Goal: Information Seeking & Learning: Learn about a topic

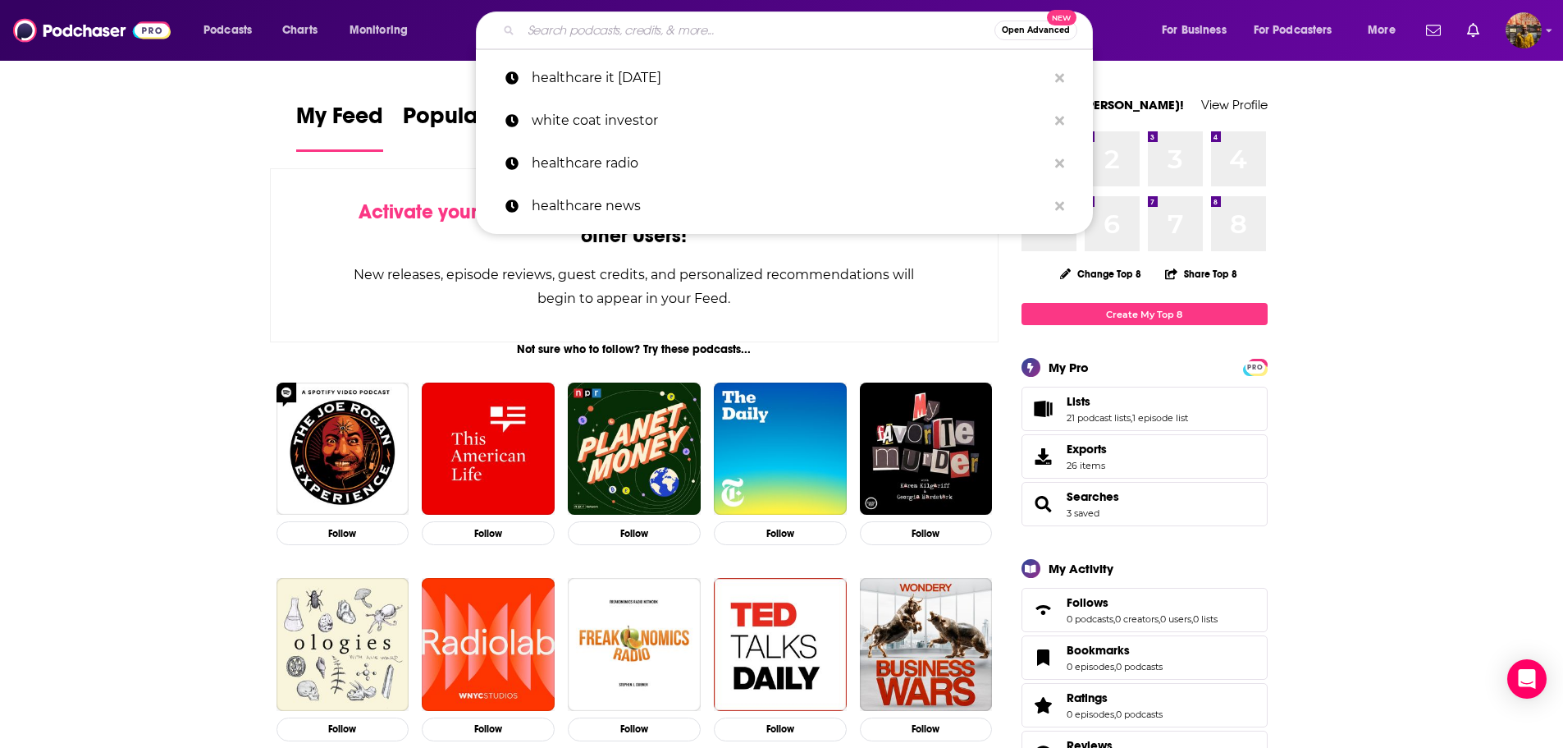
click at [710, 36] on input "Search podcasts, credits, & more..." at bounding box center [757, 30] width 473 height 26
click at [652, 126] on p "white coat investor" at bounding box center [789, 120] width 515 height 43
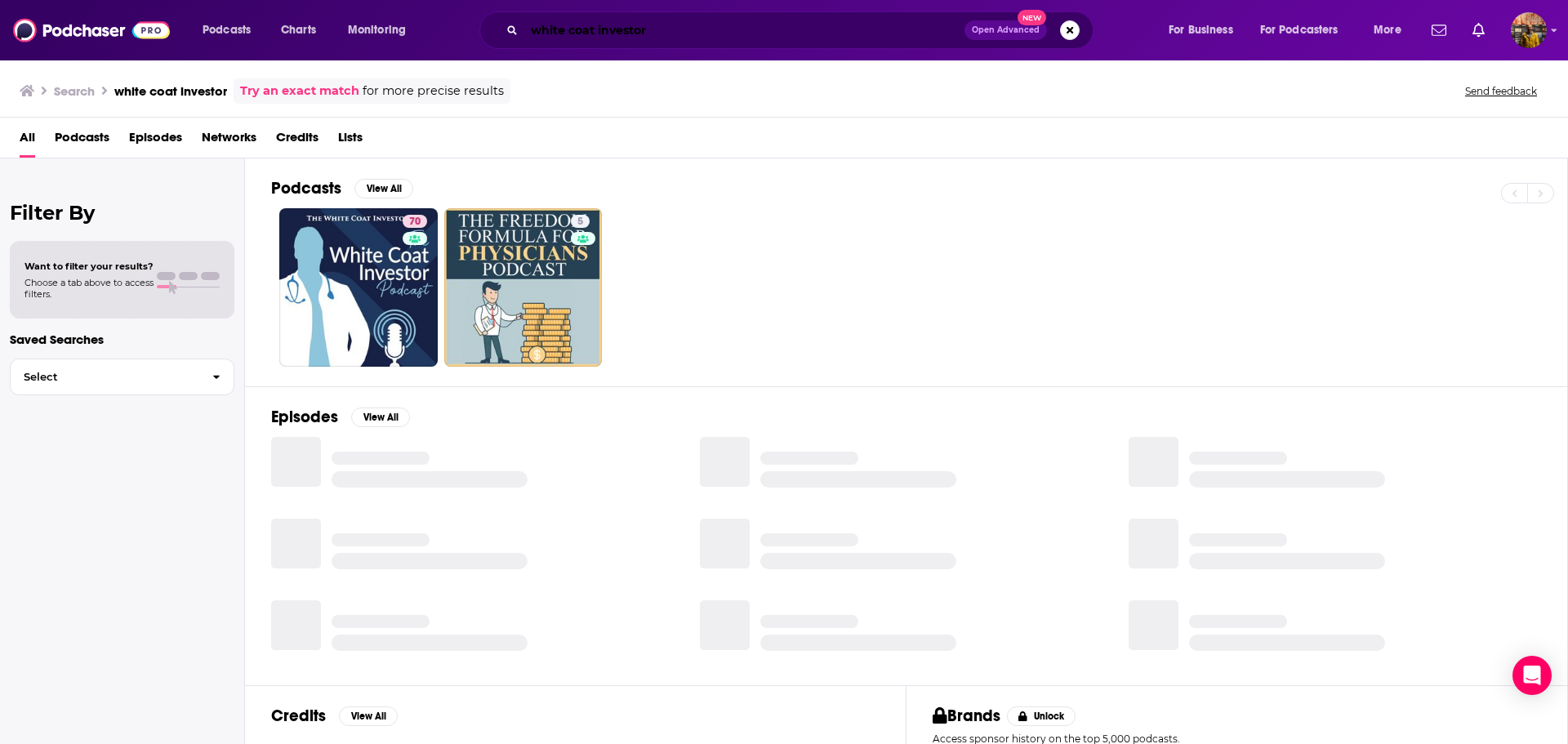
click at [651, 40] on input "white coat investor" at bounding box center [744, 30] width 440 height 26
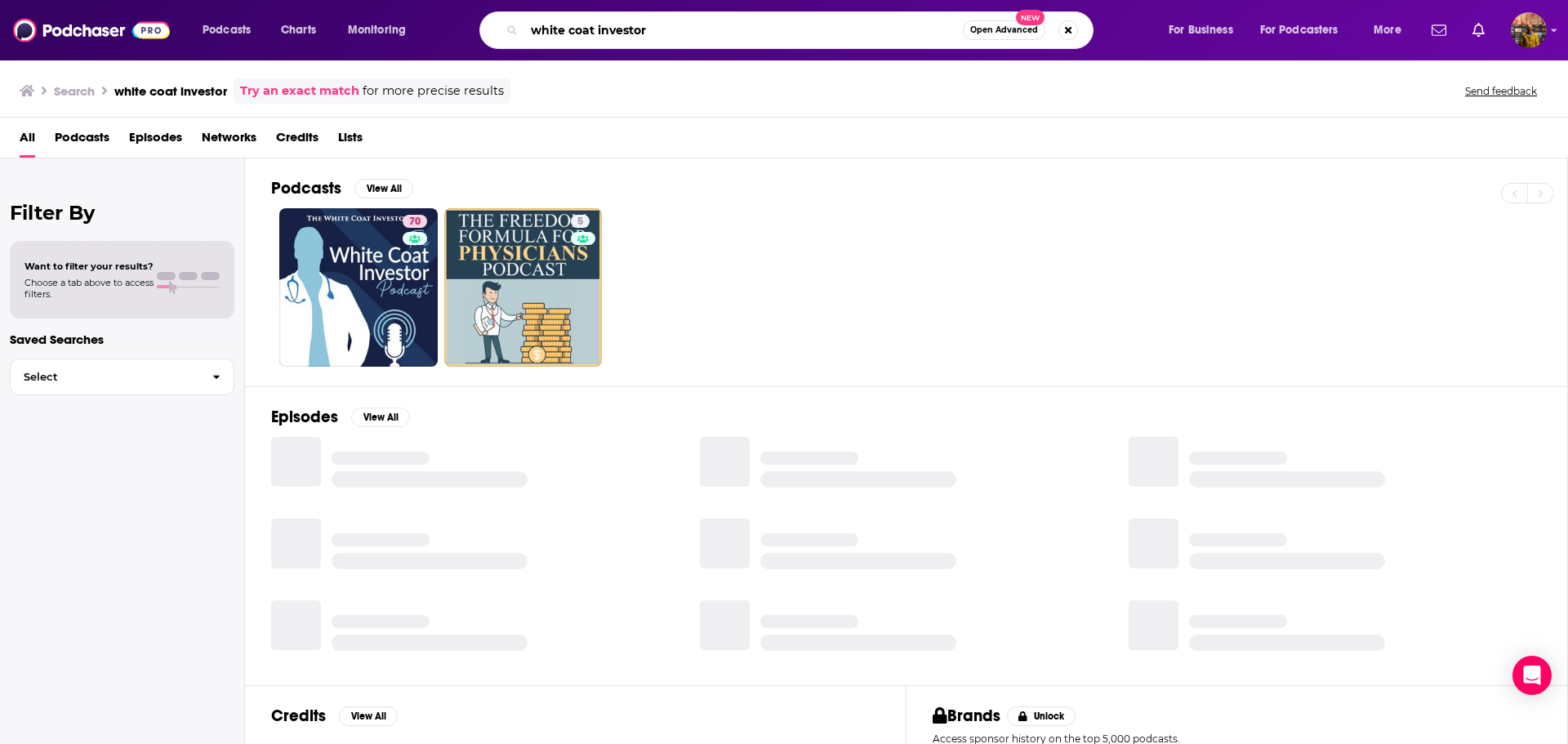
click at [651, 40] on input "white coat investor" at bounding box center [743, 30] width 439 height 26
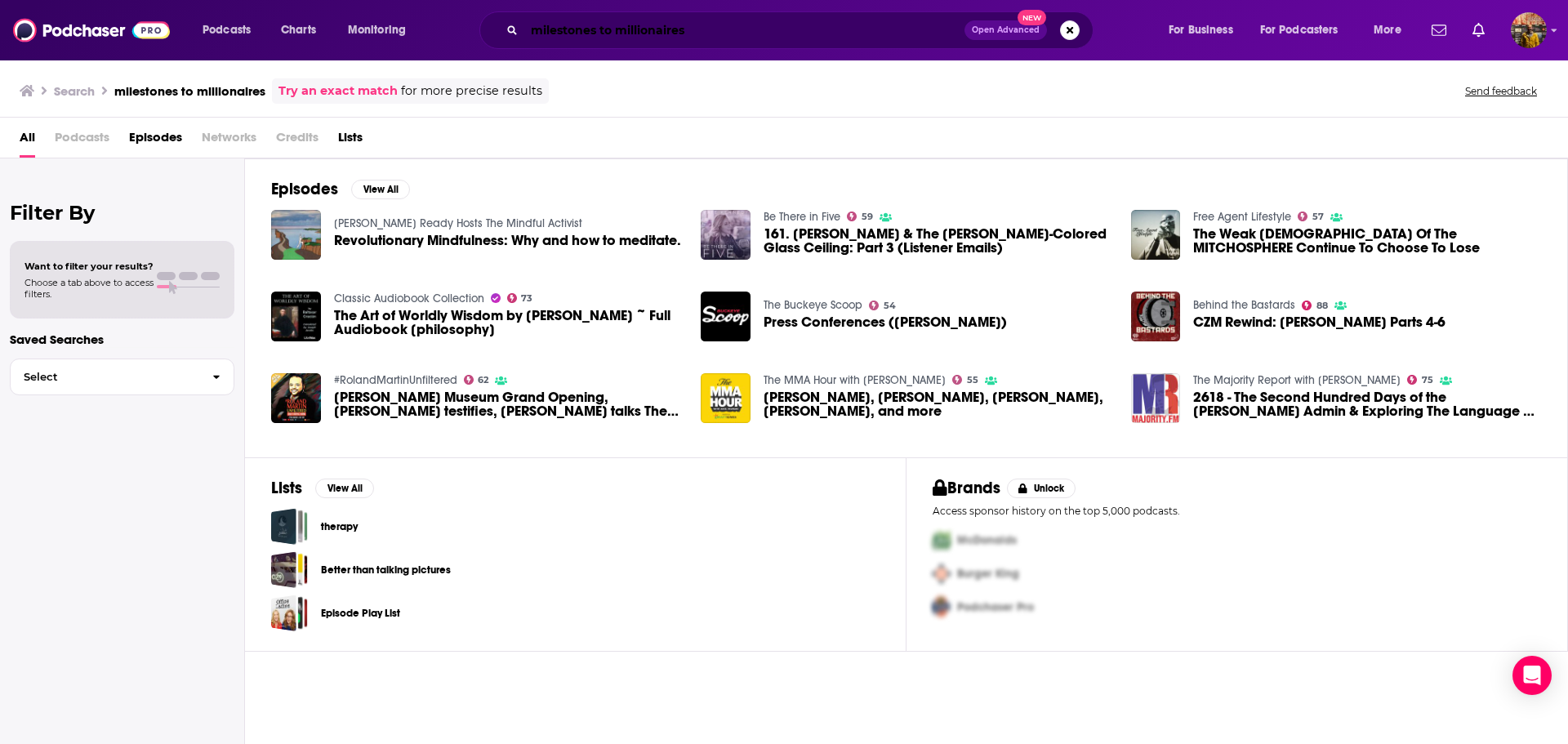
click at [651, 40] on input "milestones to millionaires" at bounding box center [744, 30] width 440 height 26
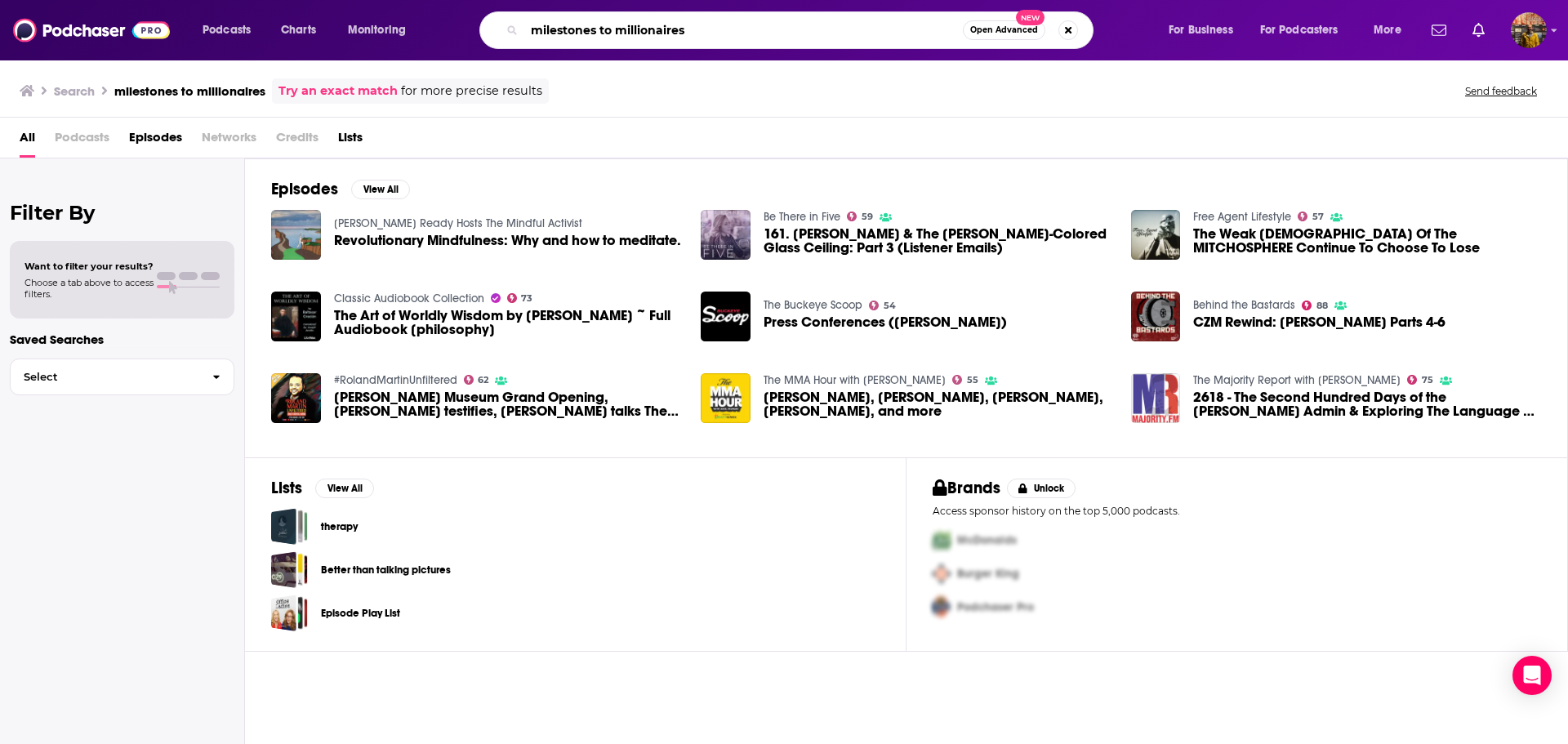
click at [651, 40] on input "milestones to millionaires" at bounding box center [743, 30] width 439 height 26
type input "white coat investor"
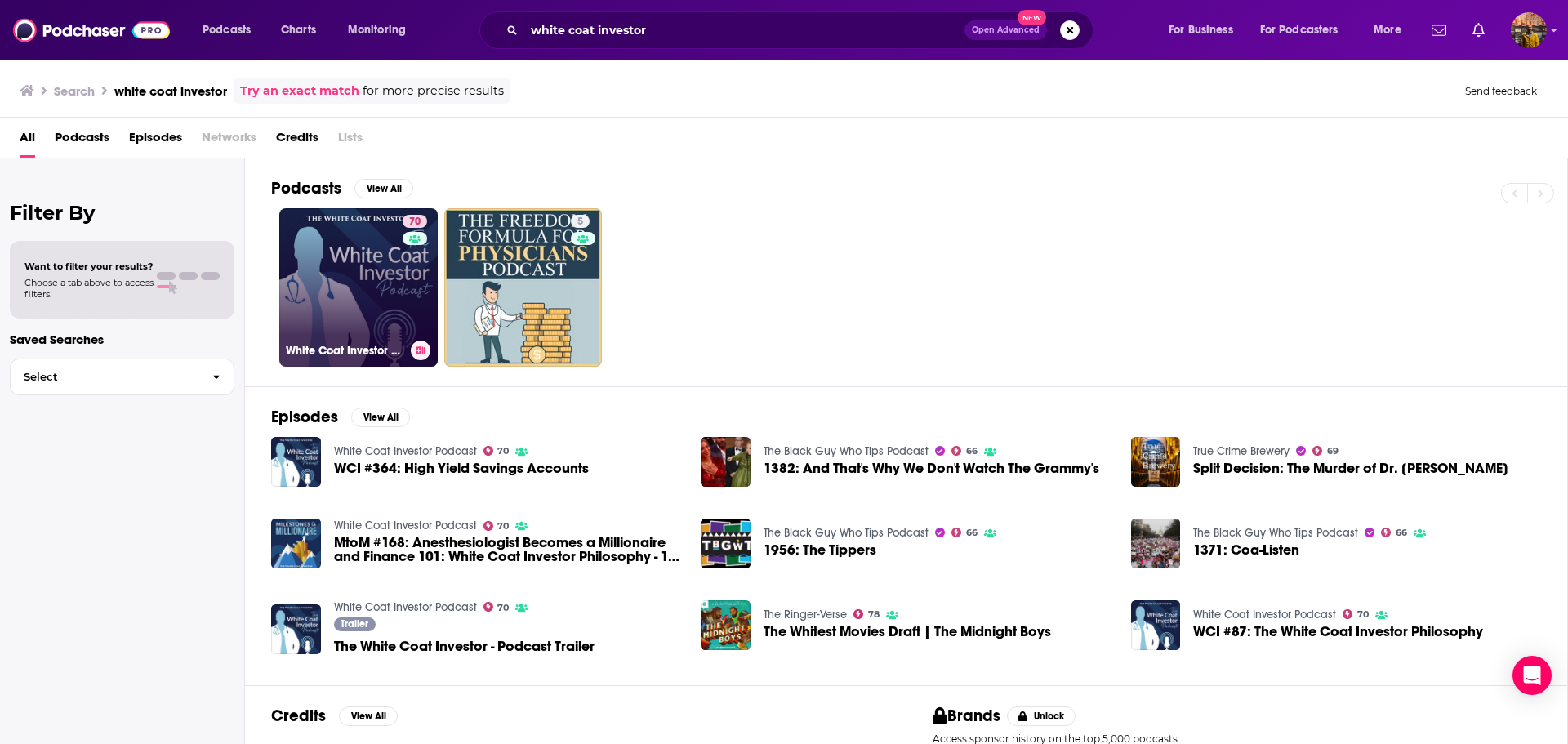
click at [345, 262] on link "70 White Coat Investor Podcast" at bounding box center [358, 286] width 158 height 158
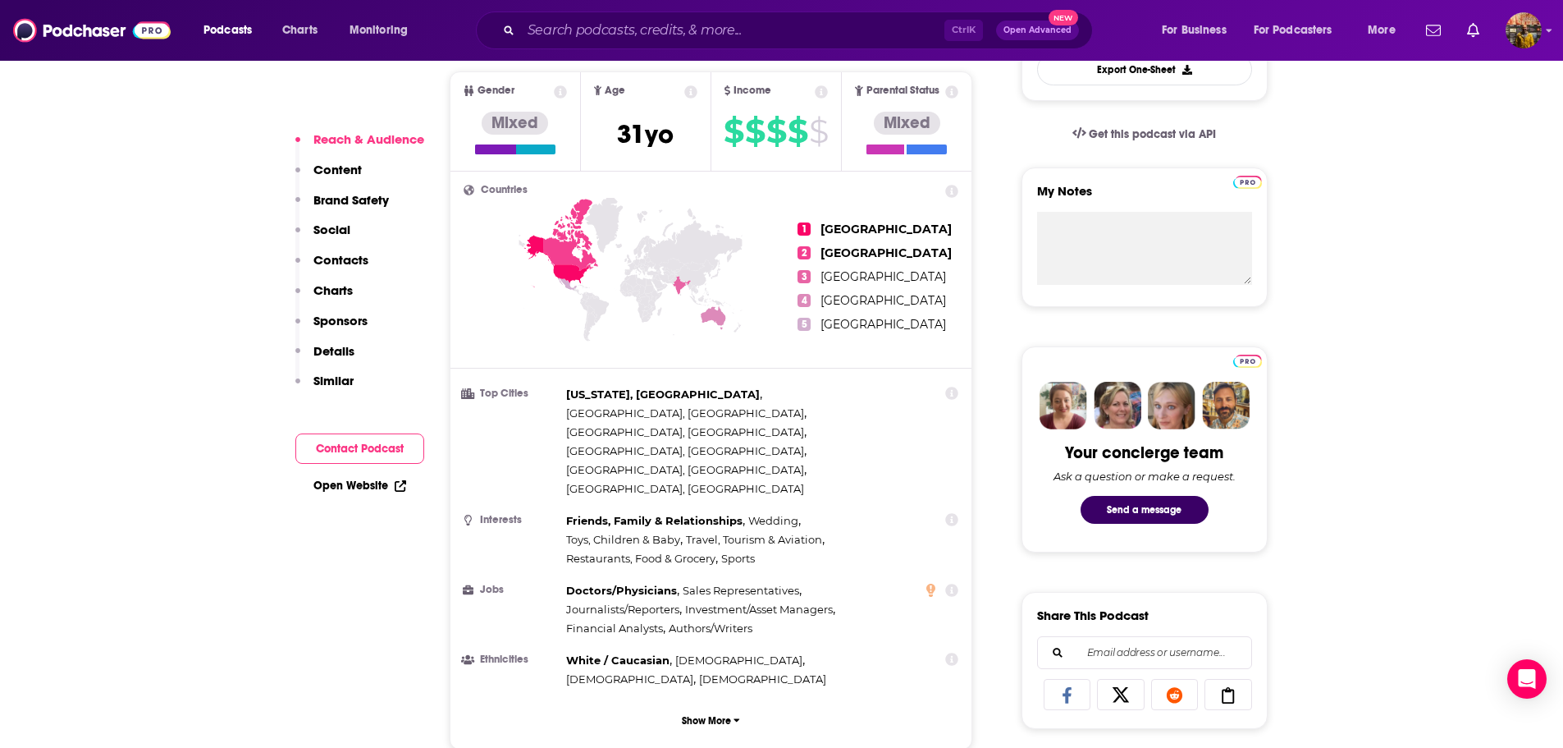
scroll to position [616, 0]
click at [705, 714] on p "Show More" at bounding box center [706, 719] width 49 height 11
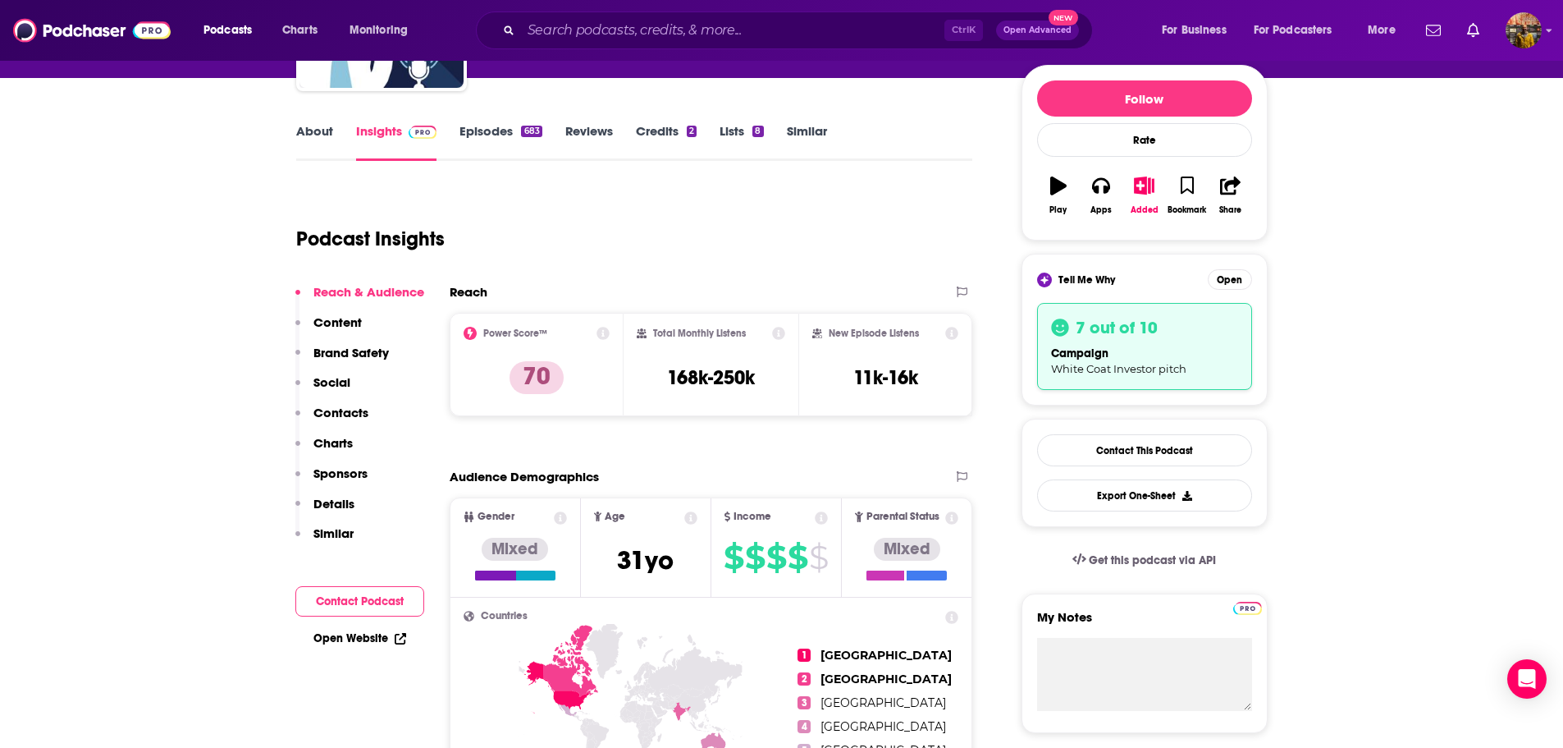
scroll to position [189, 0]
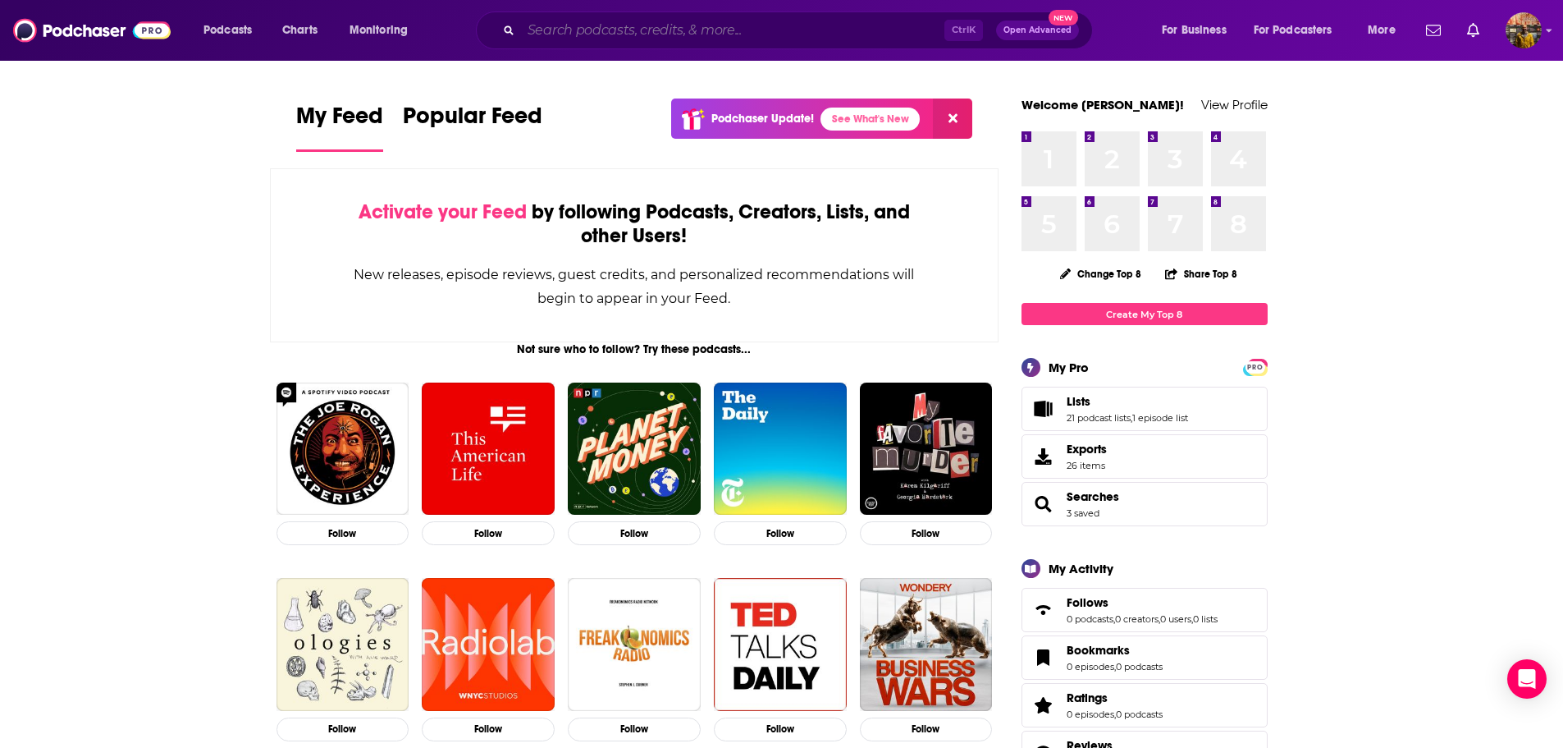
click at [536, 24] on input "Search podcasts, credits, & more..." at bounding box center [732, 30] width 423 height 26
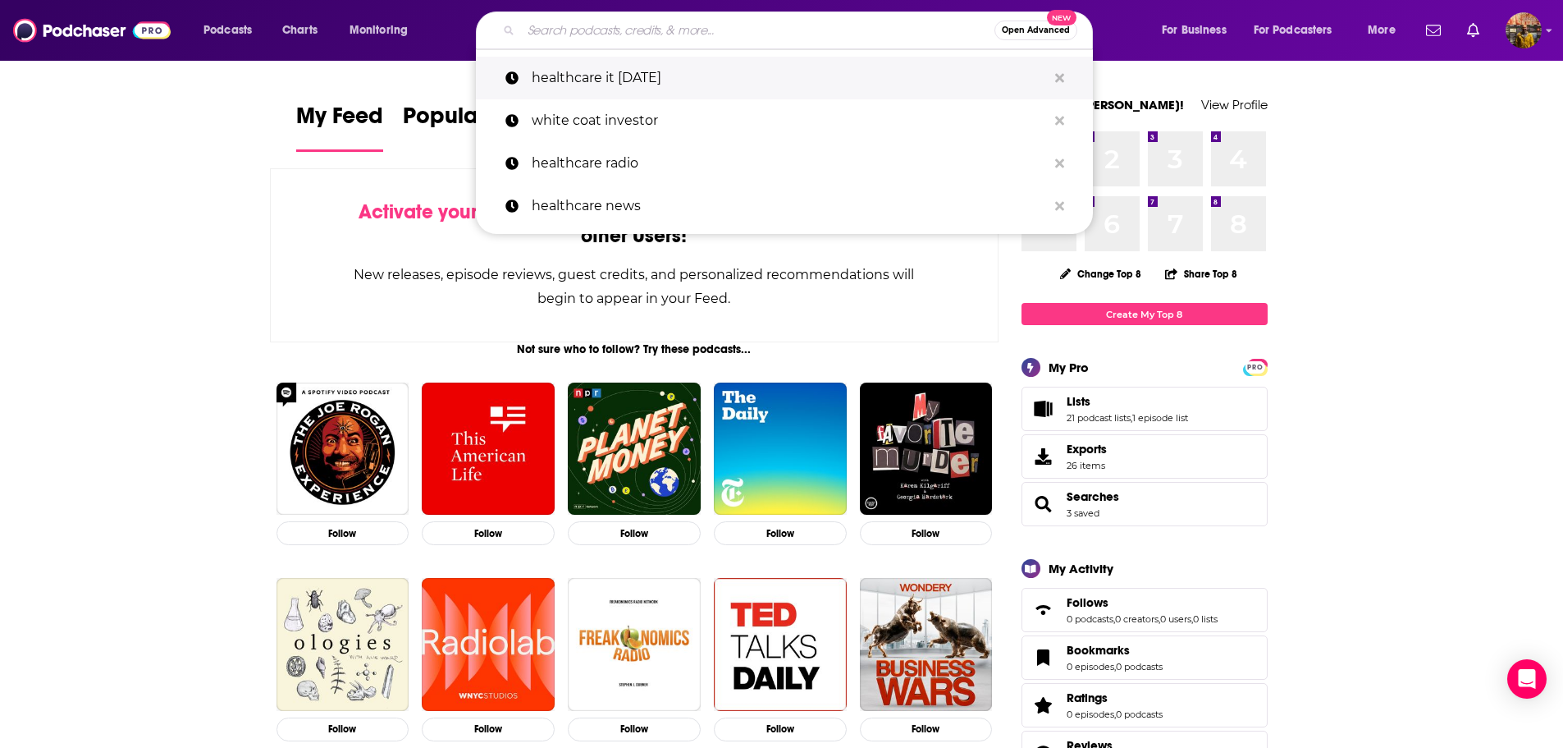
click at [539, 62] on p "healthcare it [DATE]" at bounding box center [789, 78] width 515 height 43
type input "healthcare it [DATE]"
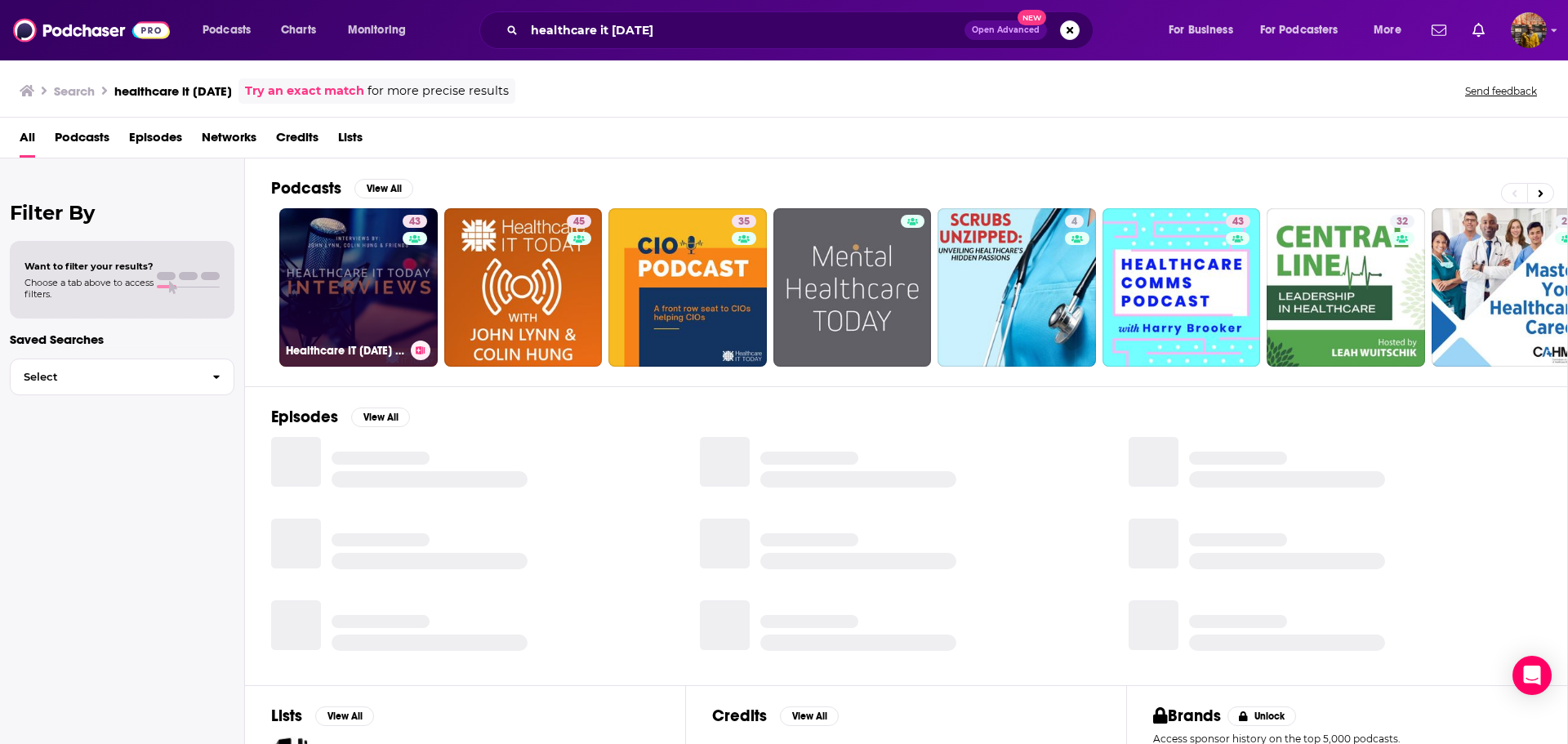
click at [375, 257] on link "43 Healthcare IT Today Interviews" at bounding box center [358, 286] width 158 height 158
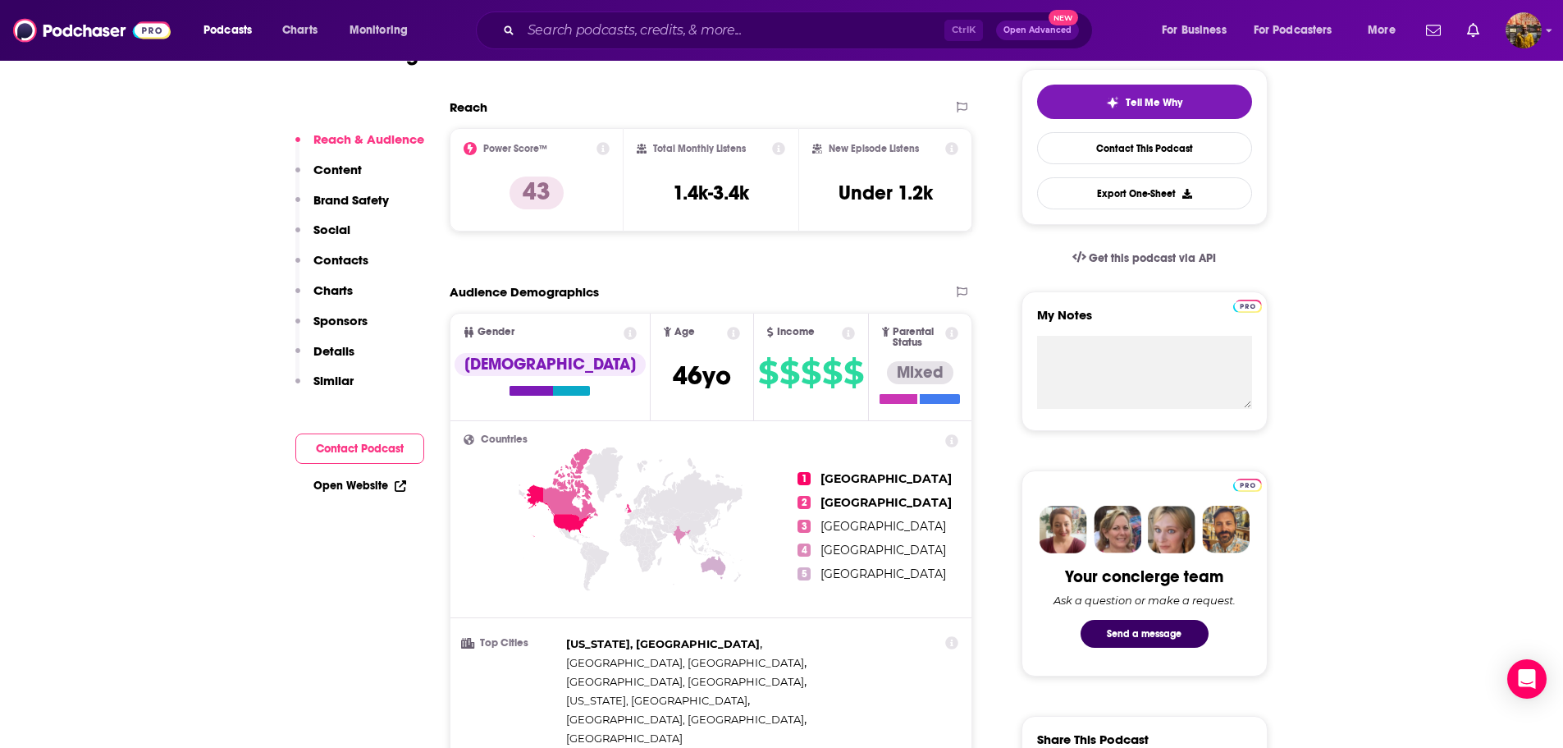
scroll to position [574, 0]
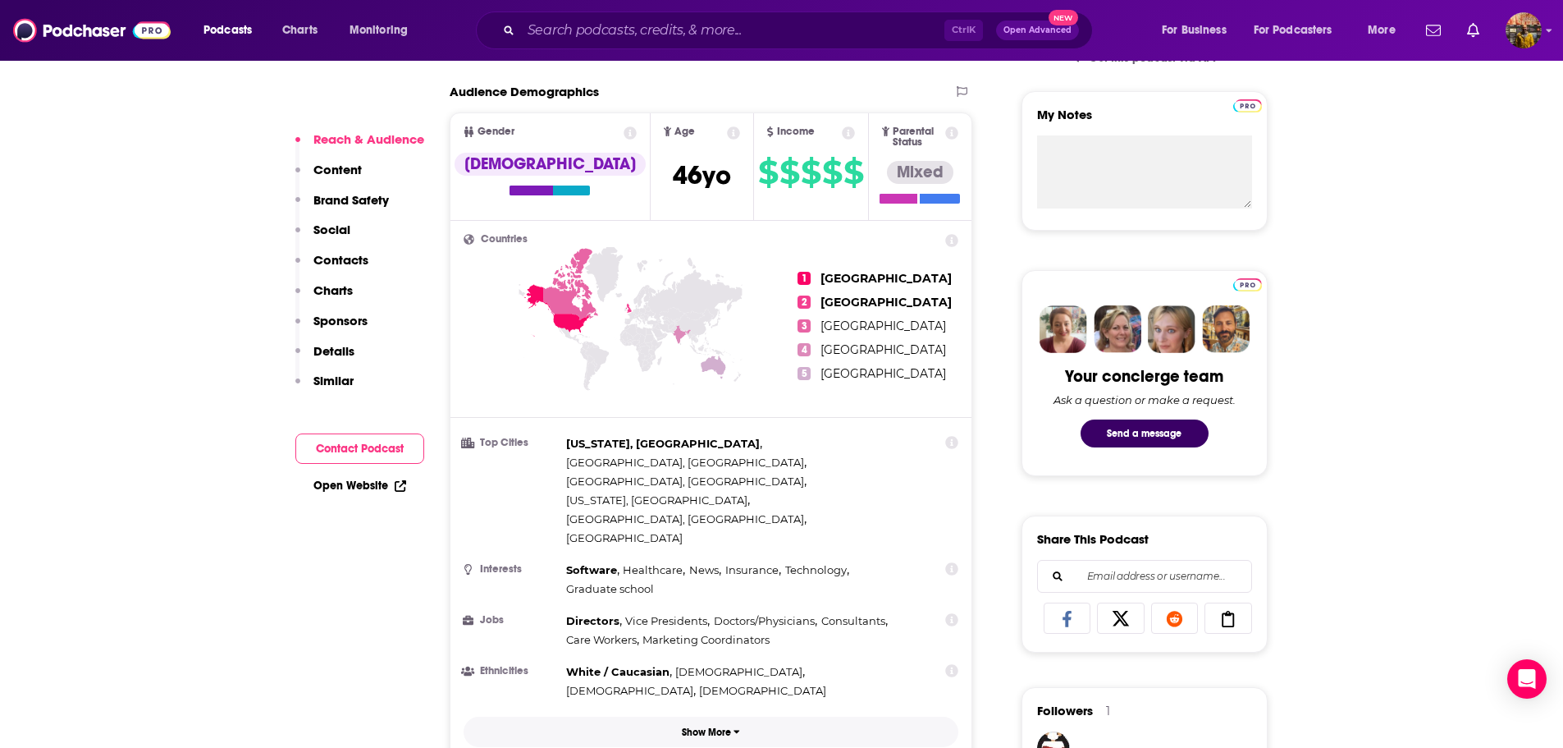
click at [716, 716] on button "Show More" at bounding box center [712, 731] width 496 height 30
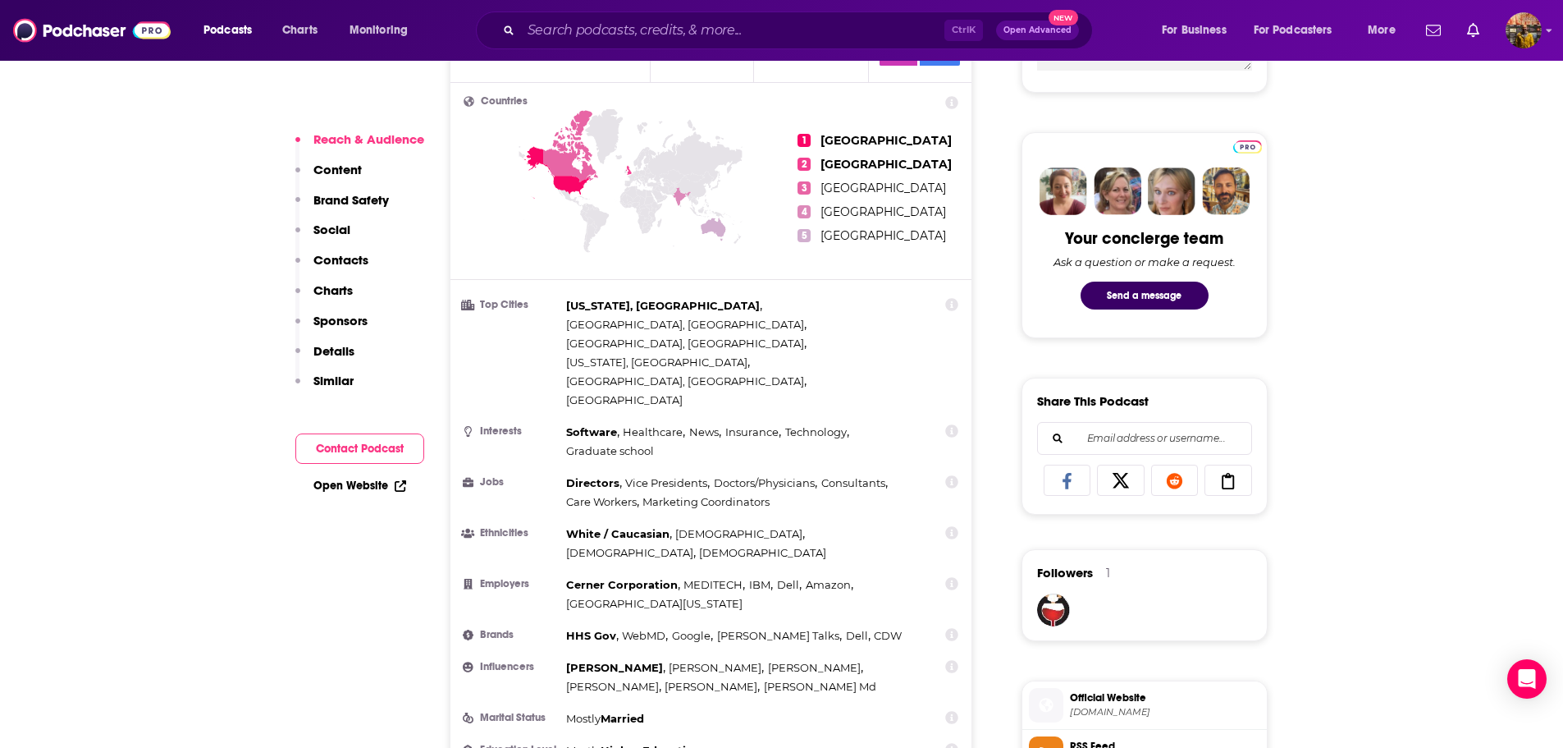
scroll to position [739, 0]
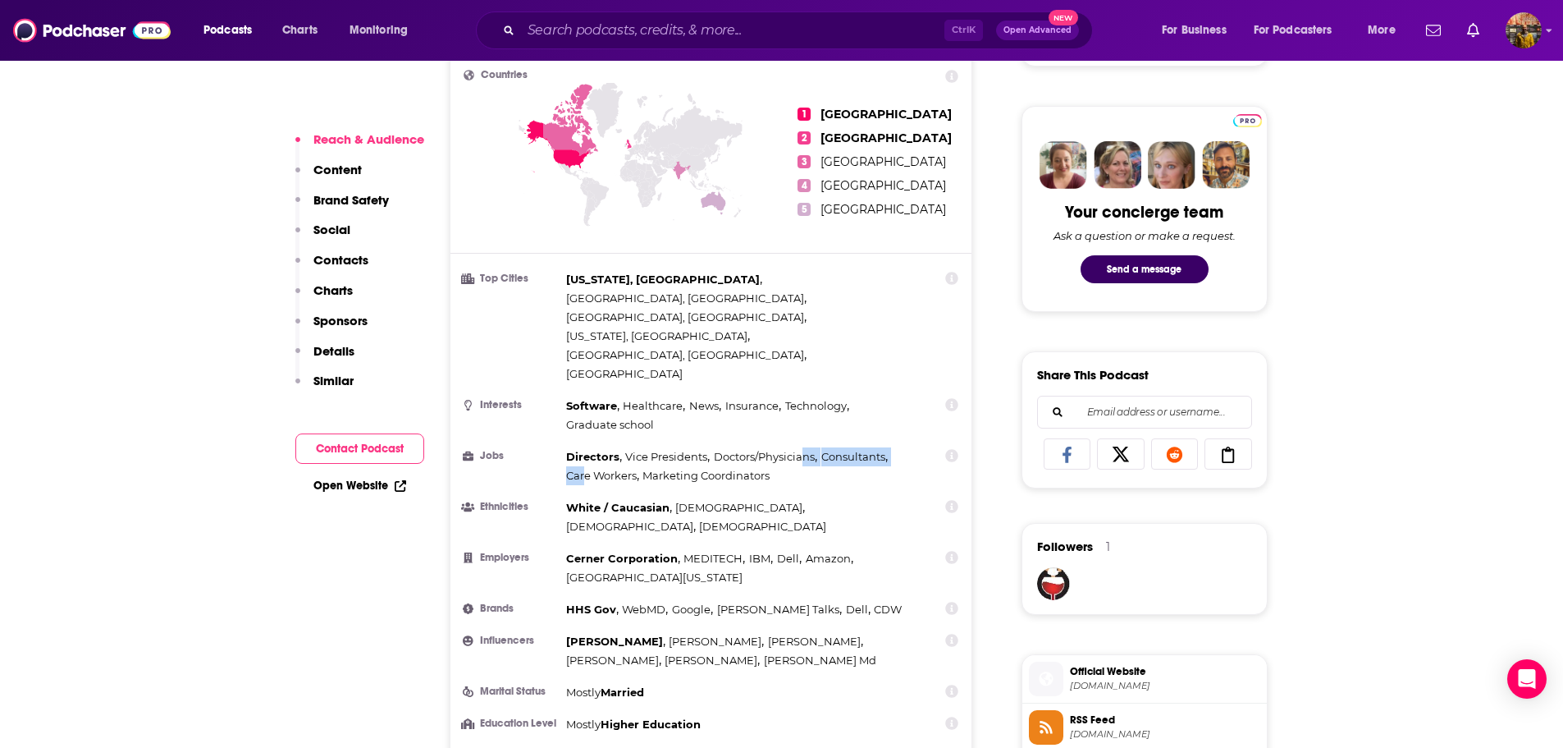
drag, startPoint x: 802, startPoint y: 396, endPoint x: 599, endPoint y: 383, distance: 203.1
click at [582, 447] on div "Directors , Vice Presidents , Doctors/Physicians , Consultants , Care Workers ,…" at bounding box center [741, 466] width 350 height 38
click at [958, 449] on icon at bounding box center [952, 455] width 13 height 13
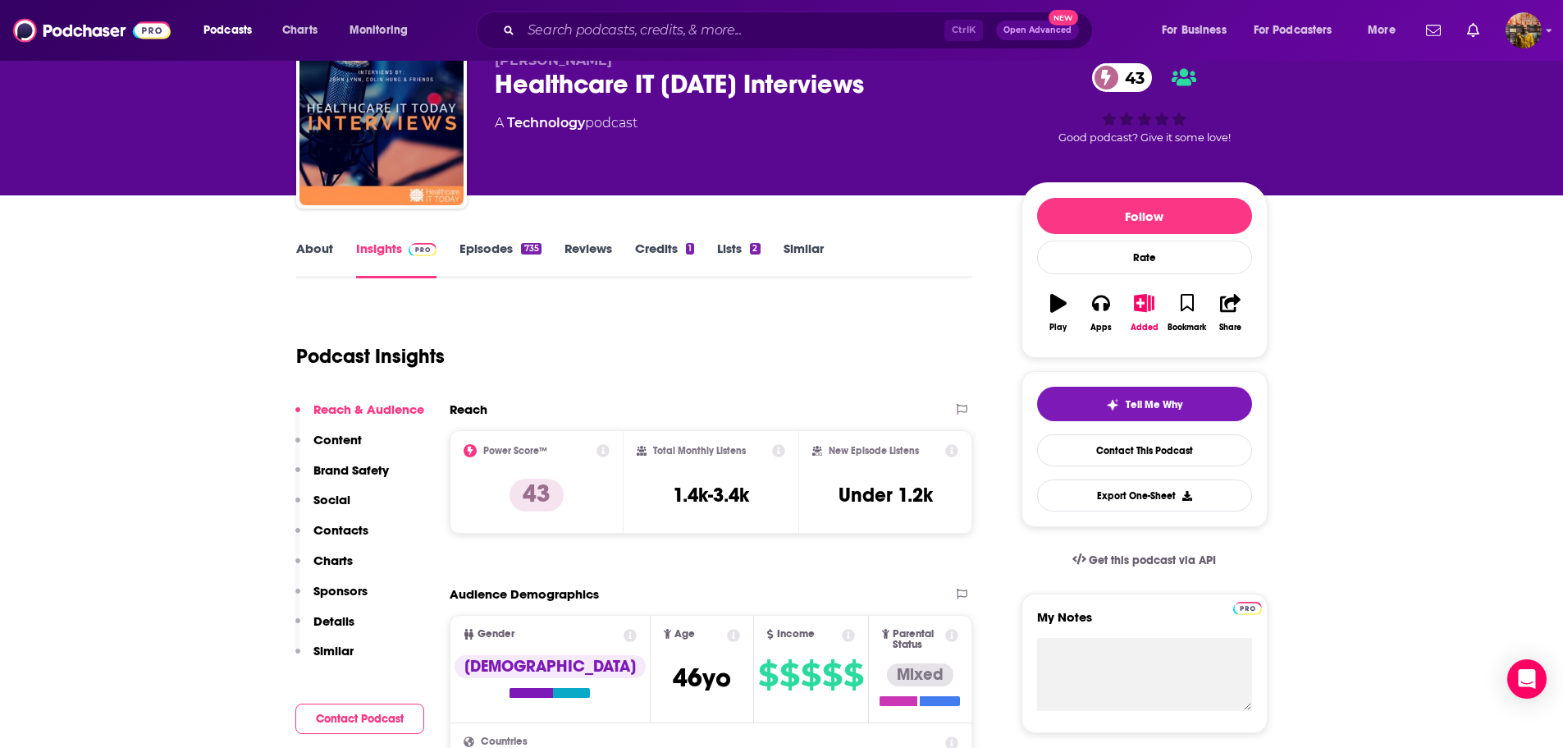
scroll to position [62, 0]
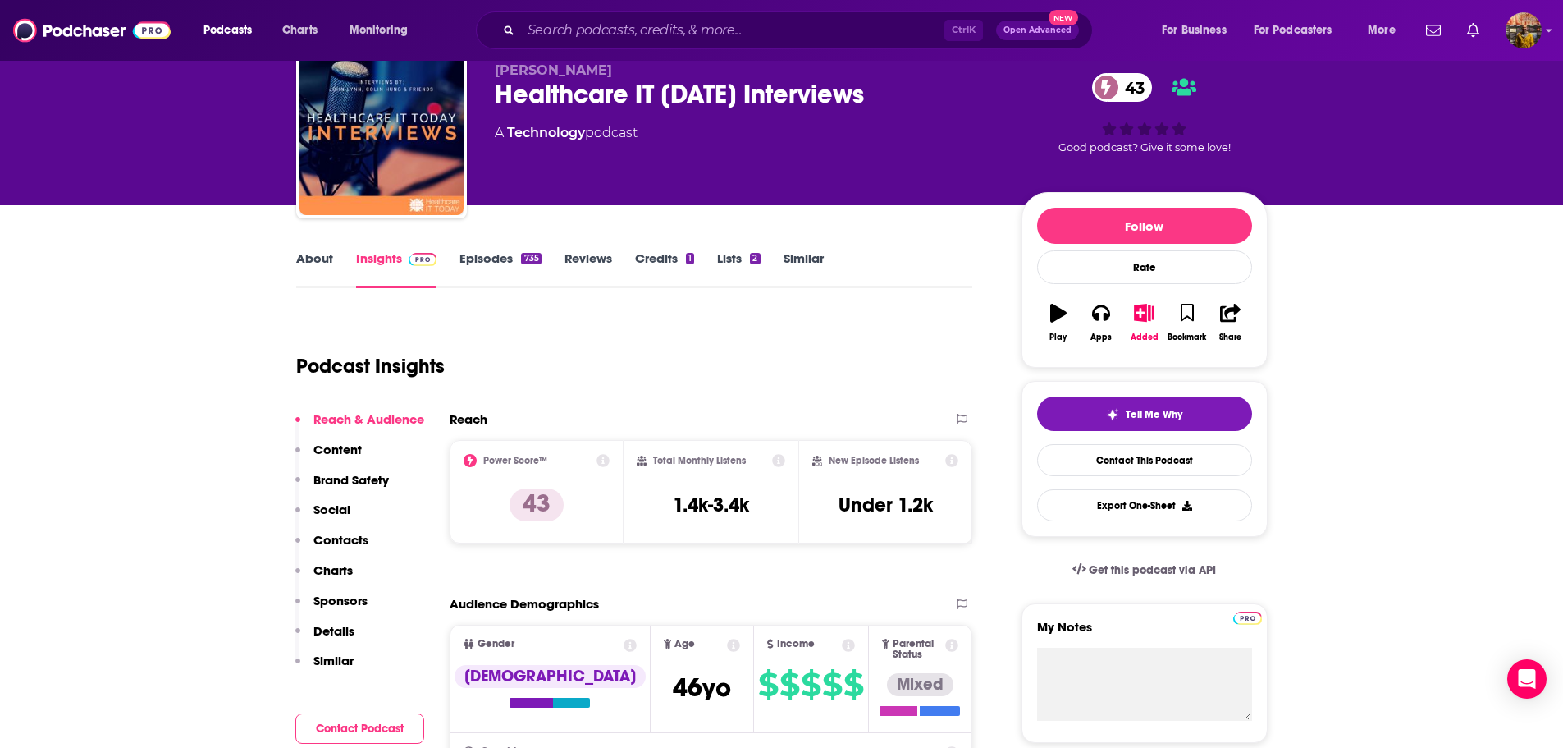
click at [311, 254] on link "About" at bounding box center [314, 269] width 37 height 38
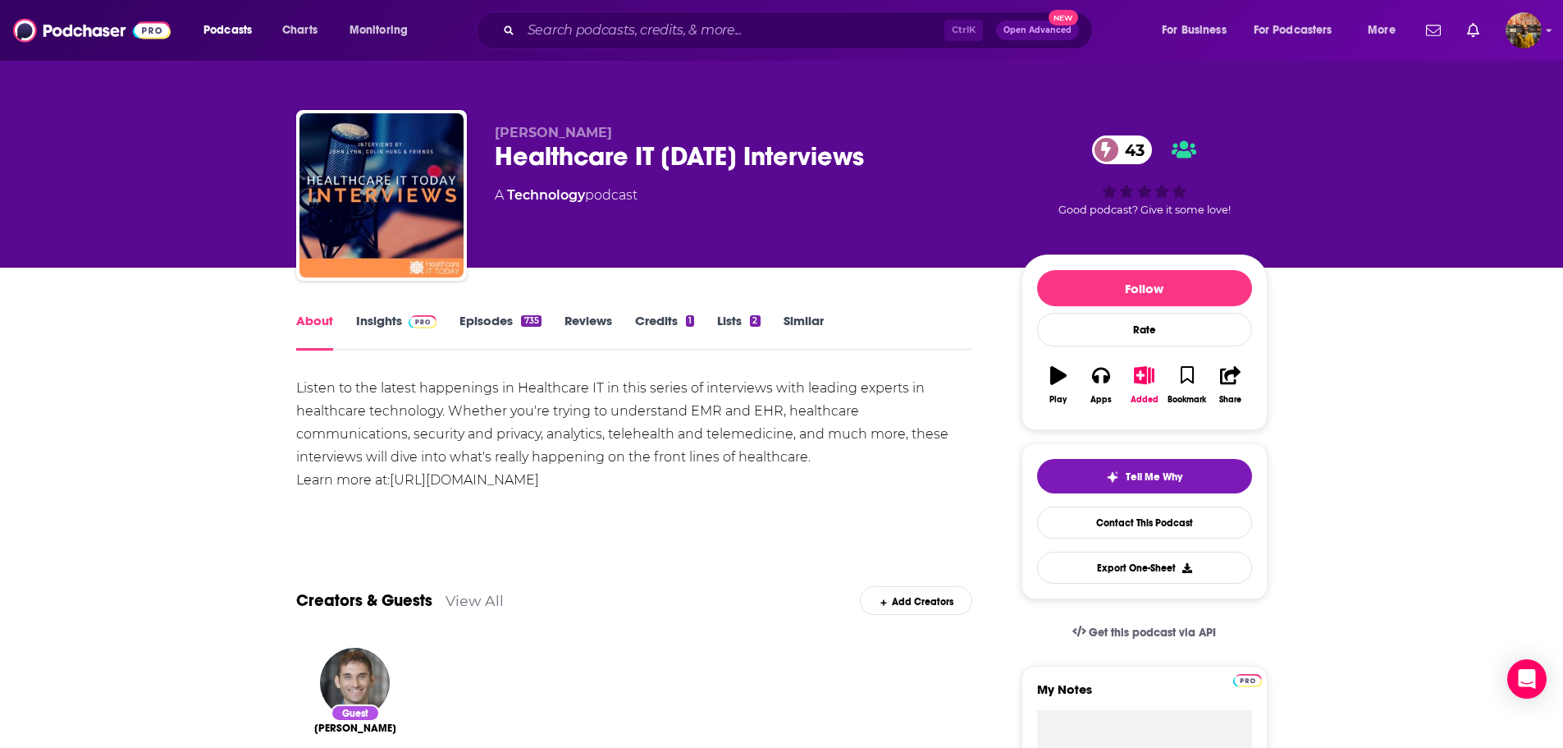
click at [377, 310] on div "About Insights Episodes 735 Reviews Credits 1 Lists 2 Similar" at bounding box center [634, 330] width 677 height 40
click at [377, 319] on link "Insights" at bounding box center [396, 332] width 81 height 38
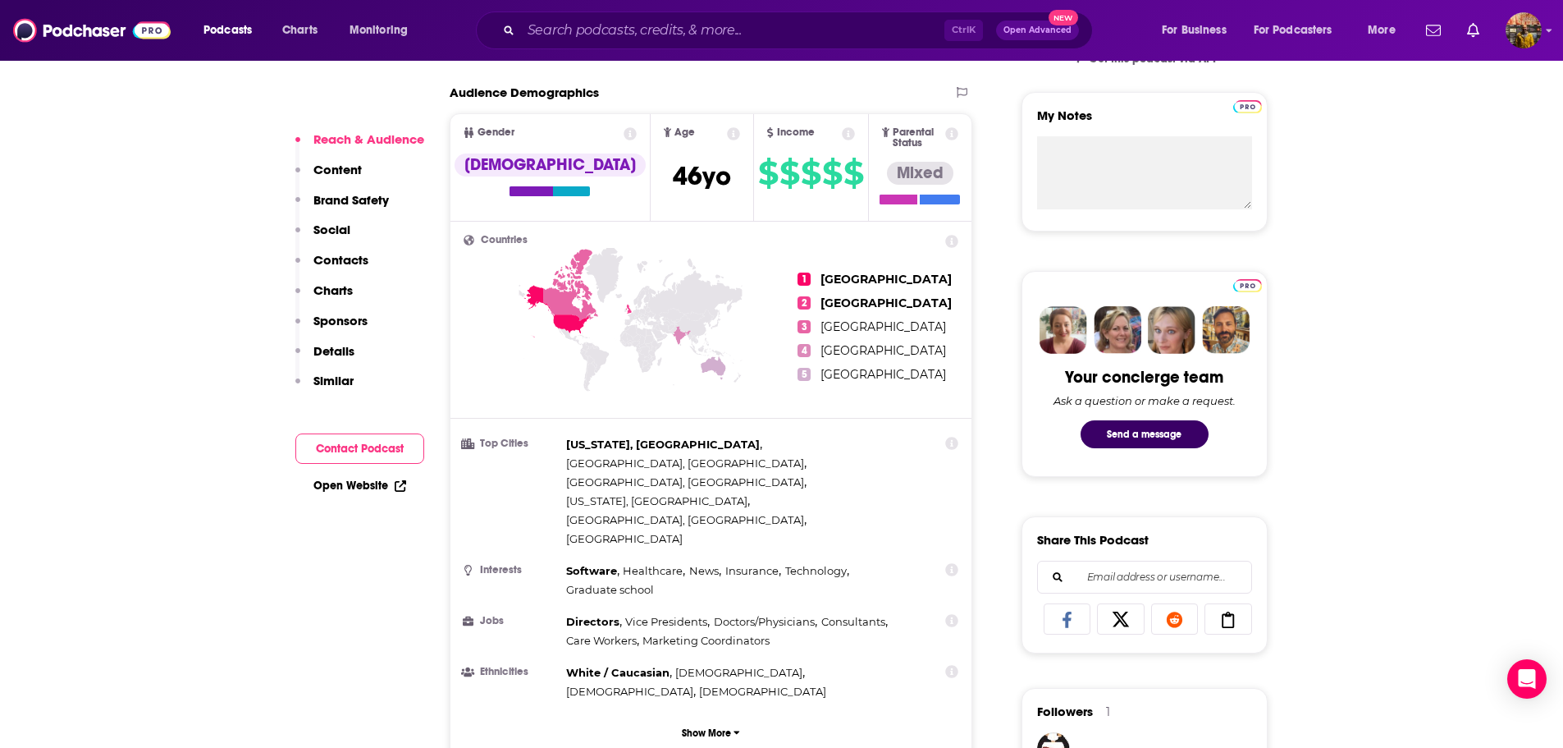
scroll to position [574, 0]
click at [948, 613] on icon at bounding box center [952, 619] width 13 height 13
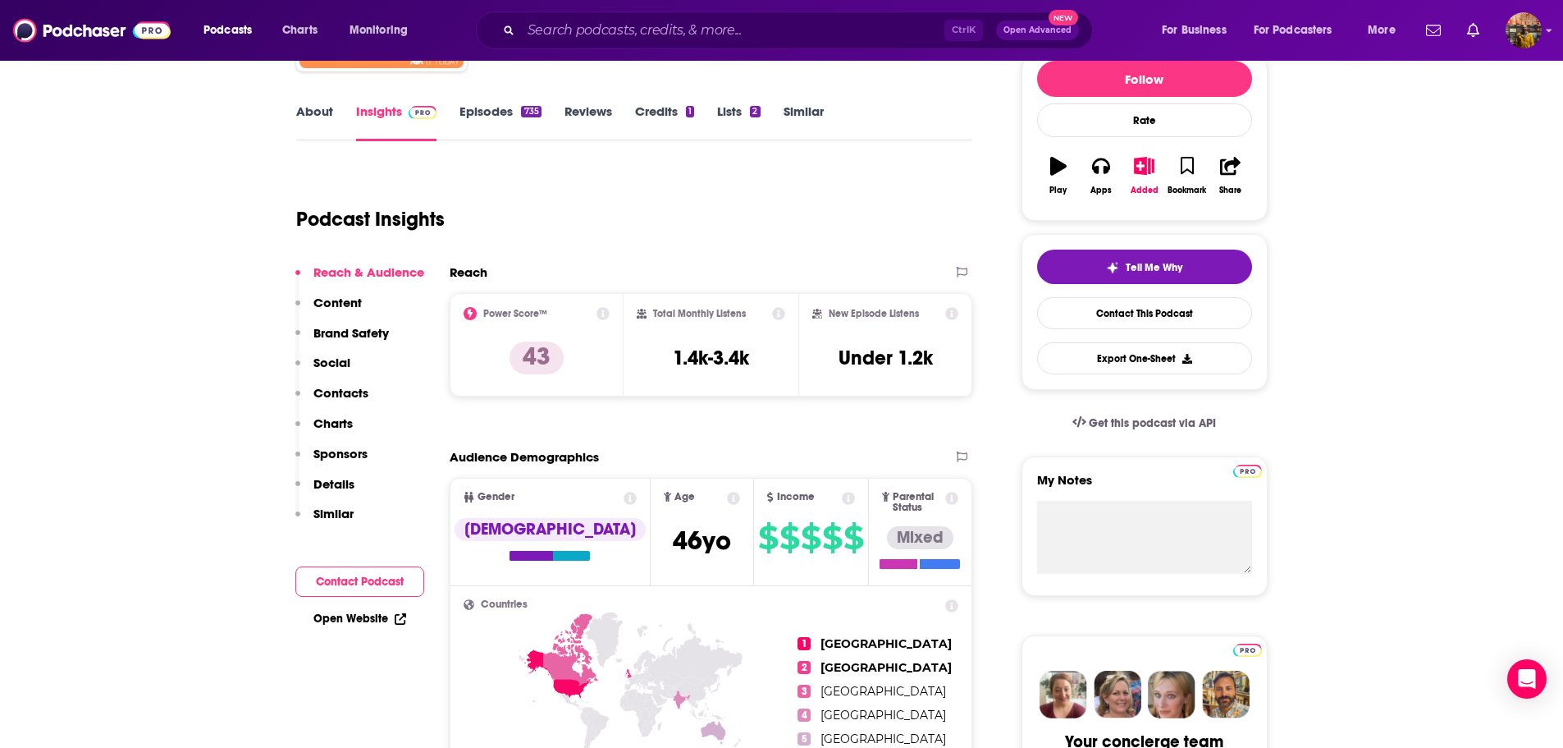
scroll to position [164, 0]
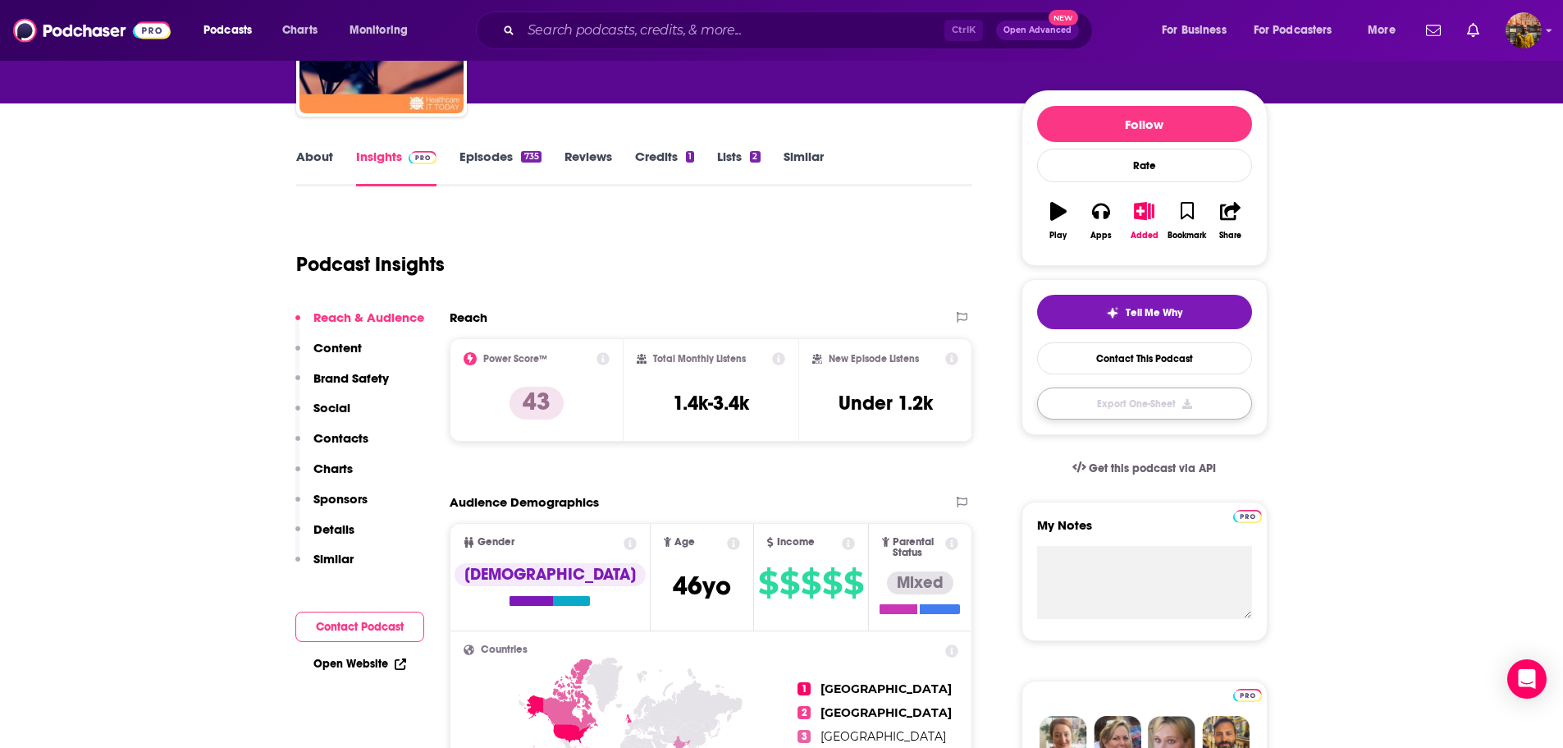
click at [1118, 410] on button "Export One-Sheet" at bounding box center [1144, 403] width 215 height 32
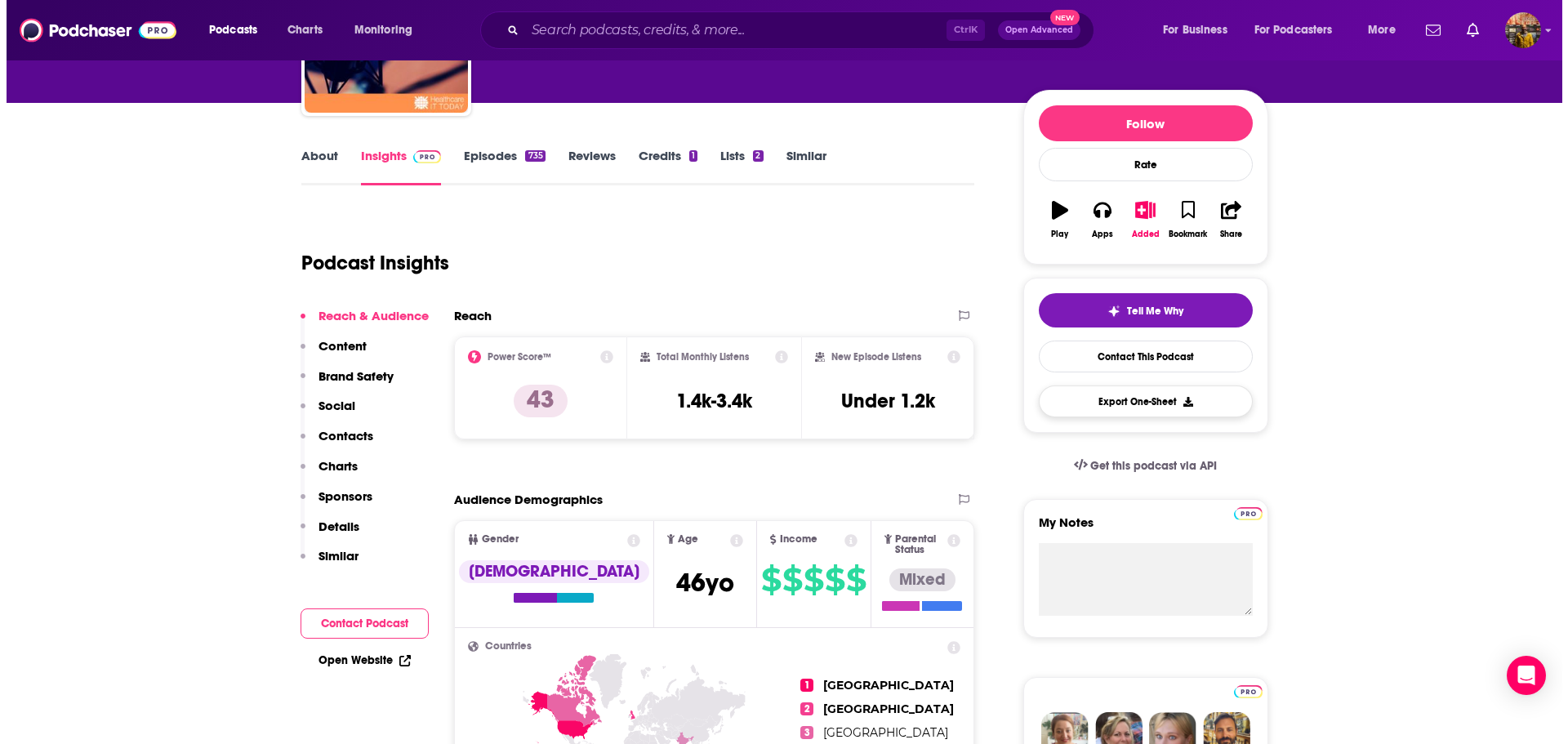
scroll to position [0, 0]
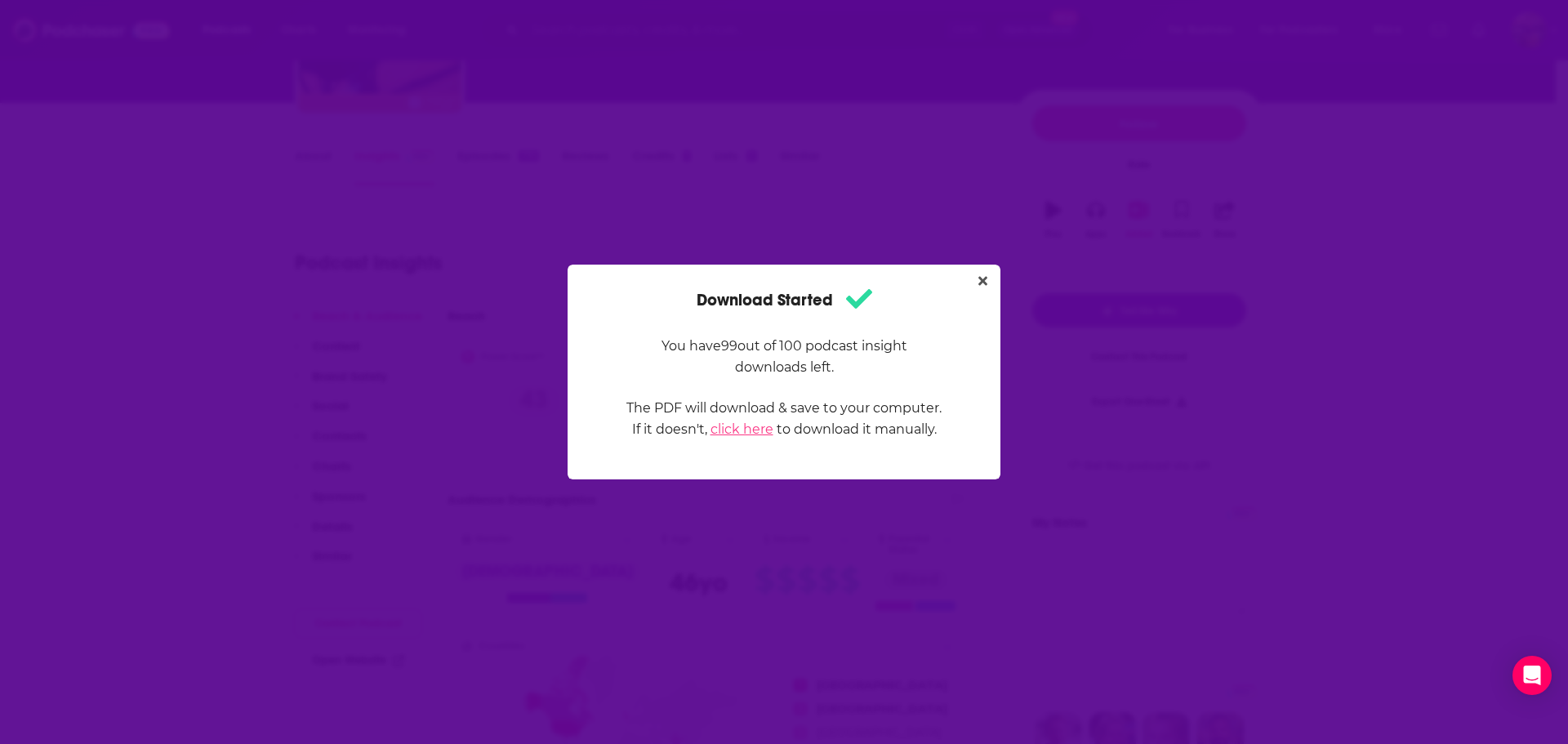
click at [749, 433] on link "click here" at bounding box center [741, 429] width 63 height 16
click at [990, 276] on button "Close" at bounding box center [983, 280] width 22 height 21
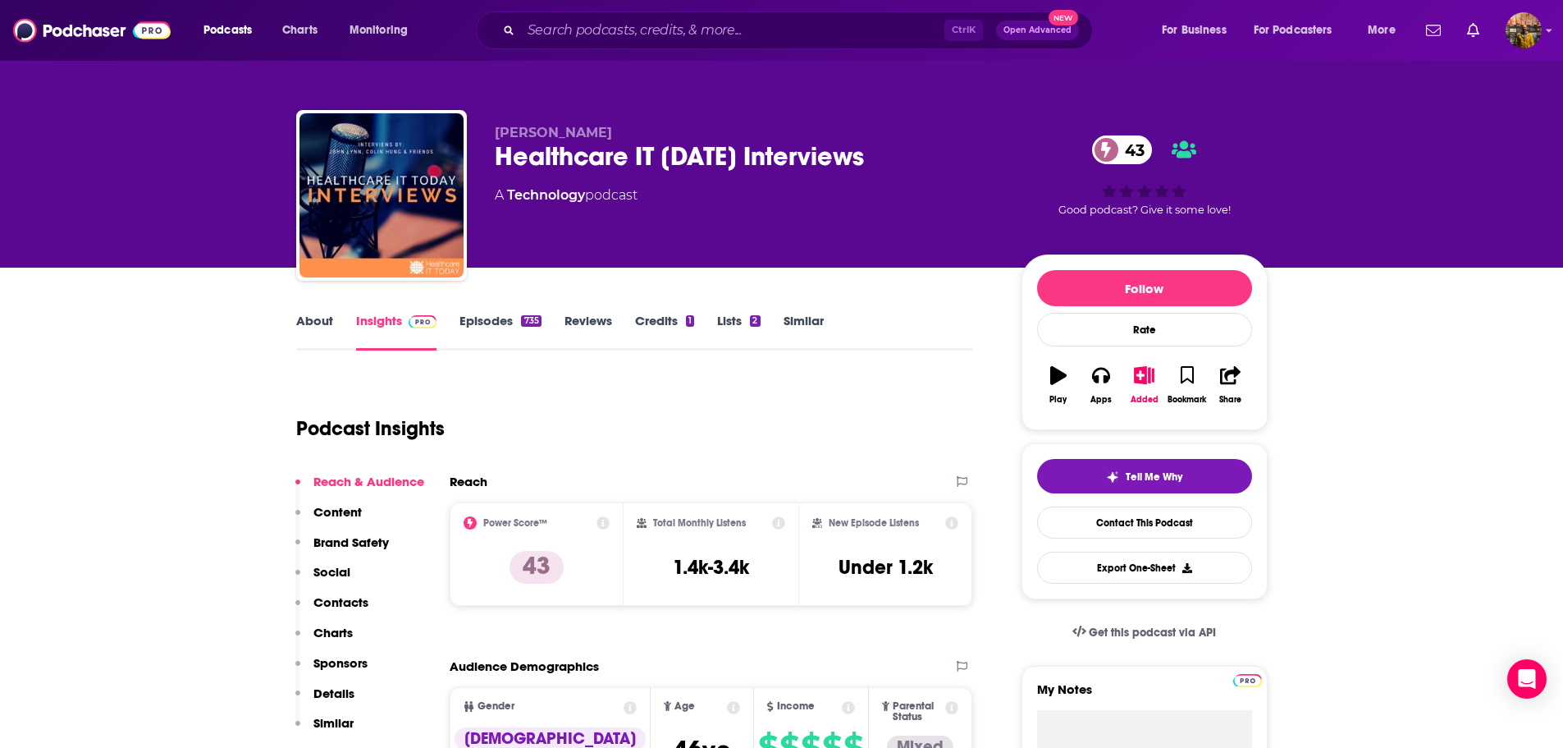
click at [472, 324] on link "Episodes 735" at bounding box center [500, 332] width 81 height 38
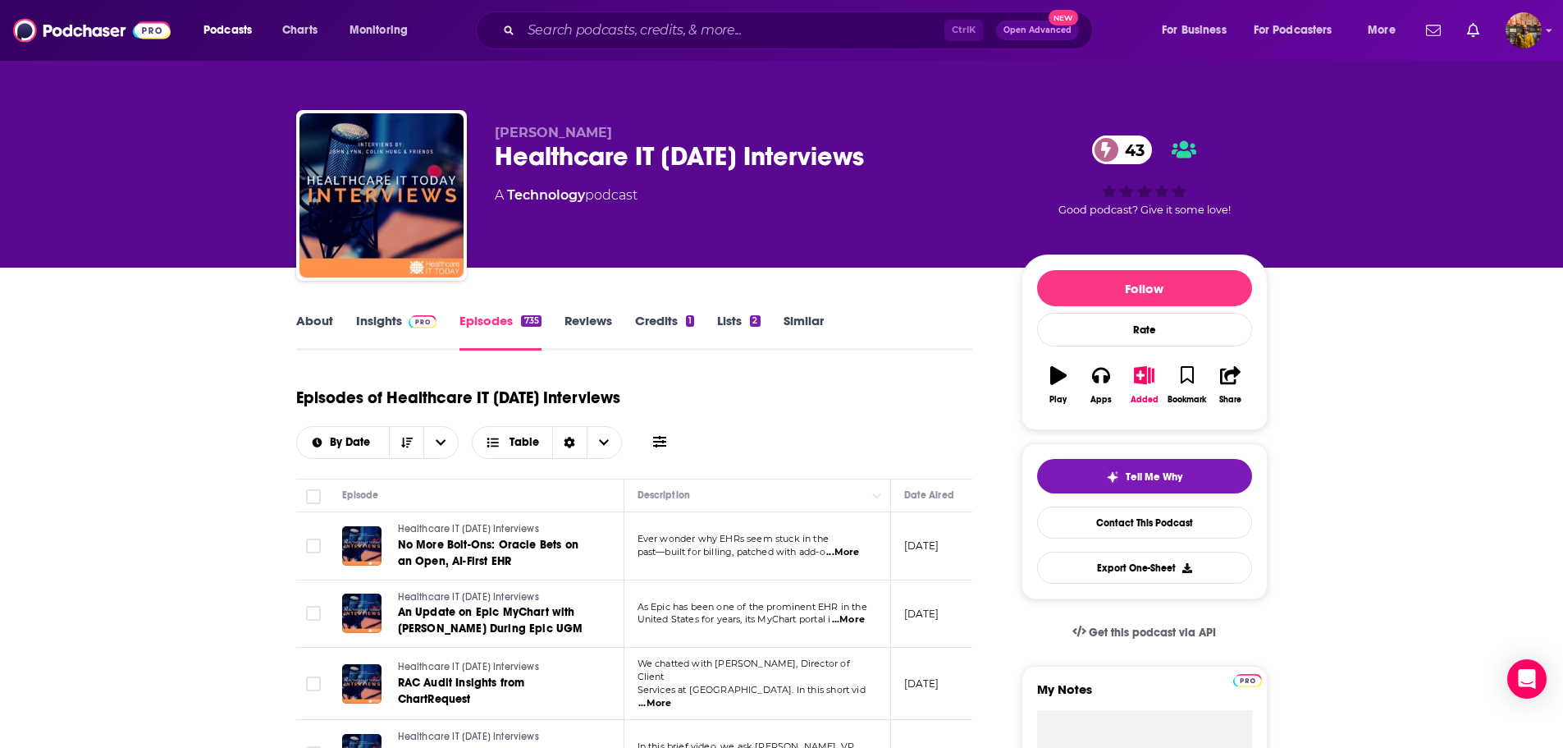
click at [654, 444] on icon at bounding box center [659, 441] width 13 height 13
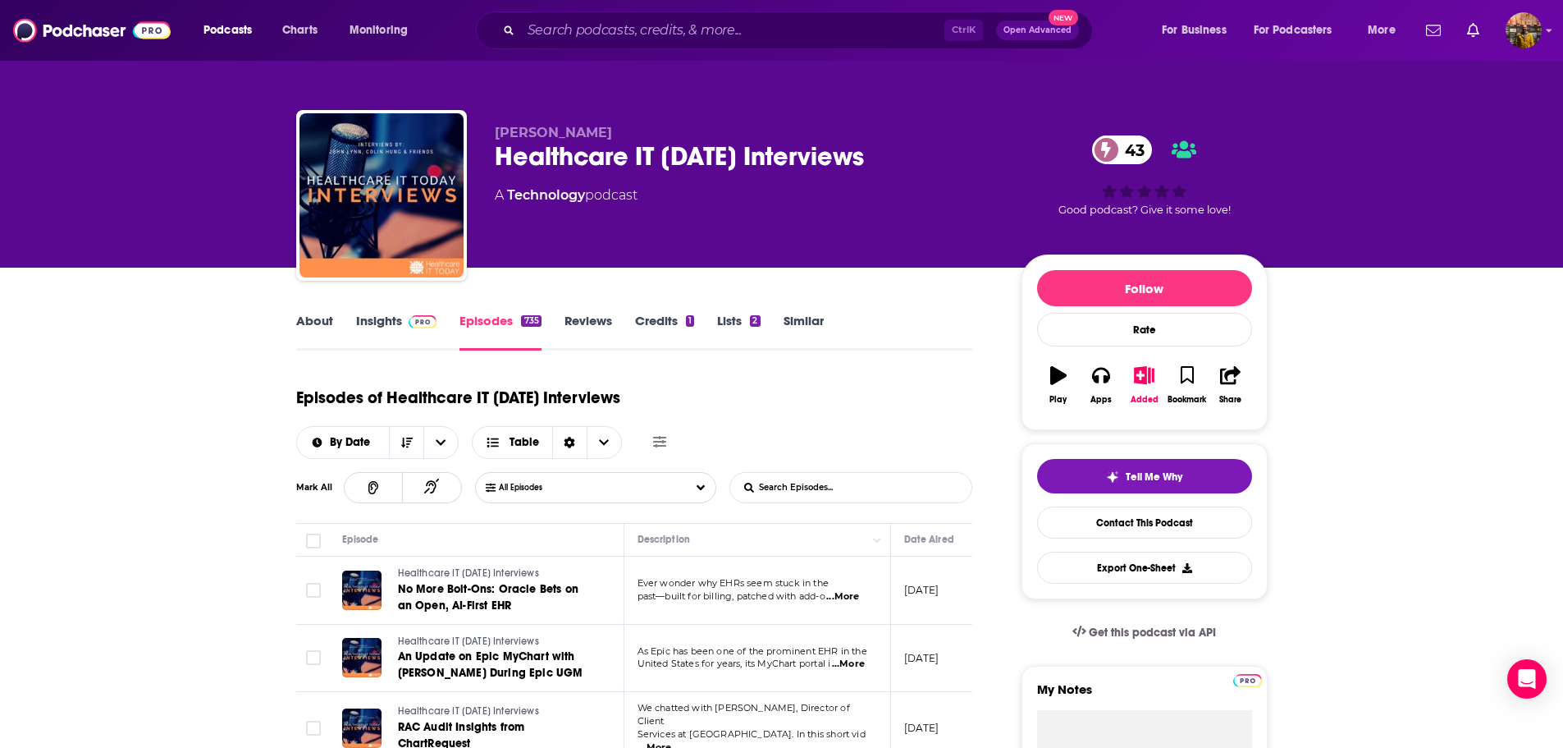
click at [770, 490] on input "List Search Input" at bounding box center [816, 488] width 172 height 30
type input "travis"
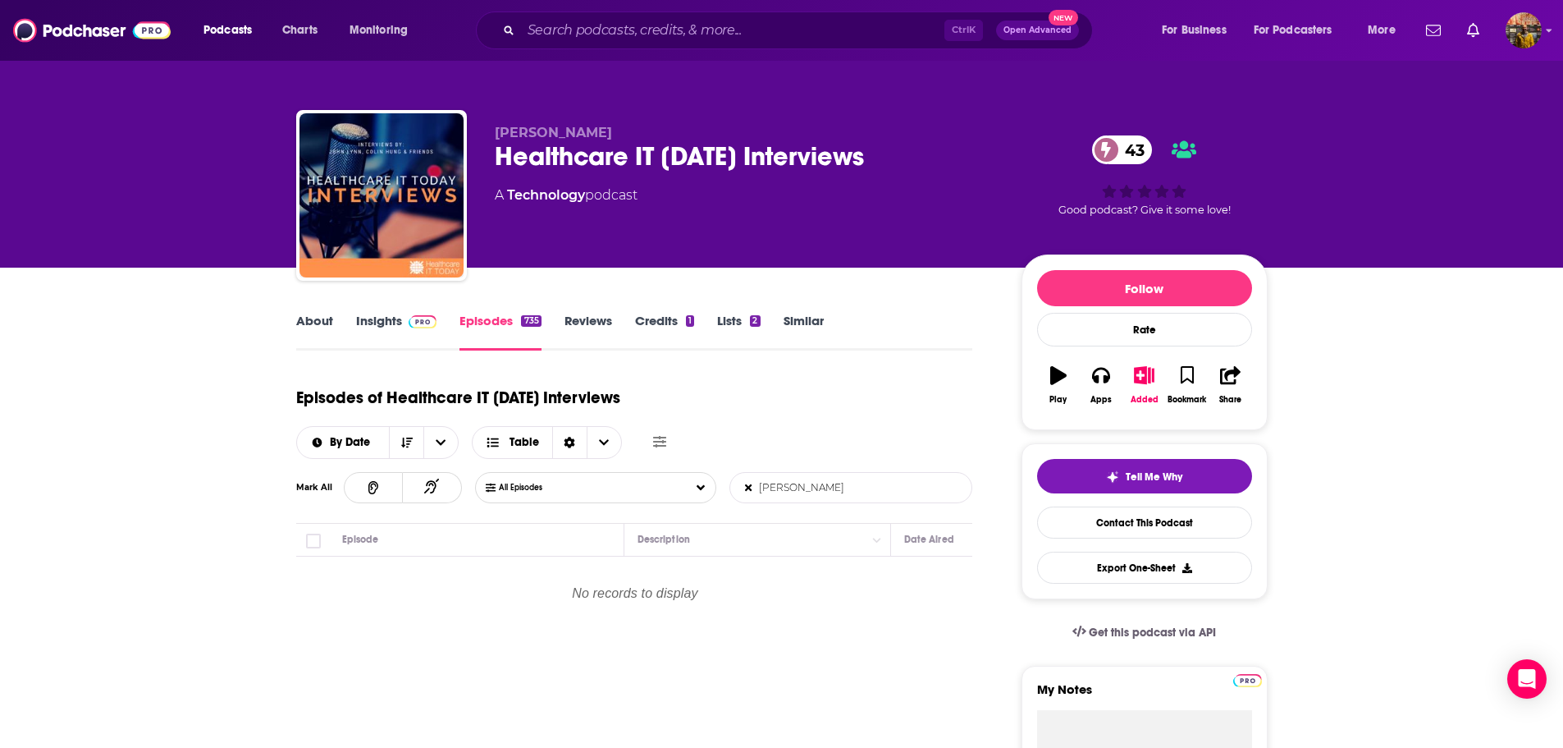
drag, startPoint x: 848, startPoint y: 491, endPoint x: 461, endPoint y: 482, distance: 386.6
click at [473, 483] on div "Mark All All Episodes travis List Search Input Search Episodes..." at bounding box center [634, 487] width 677 height 31
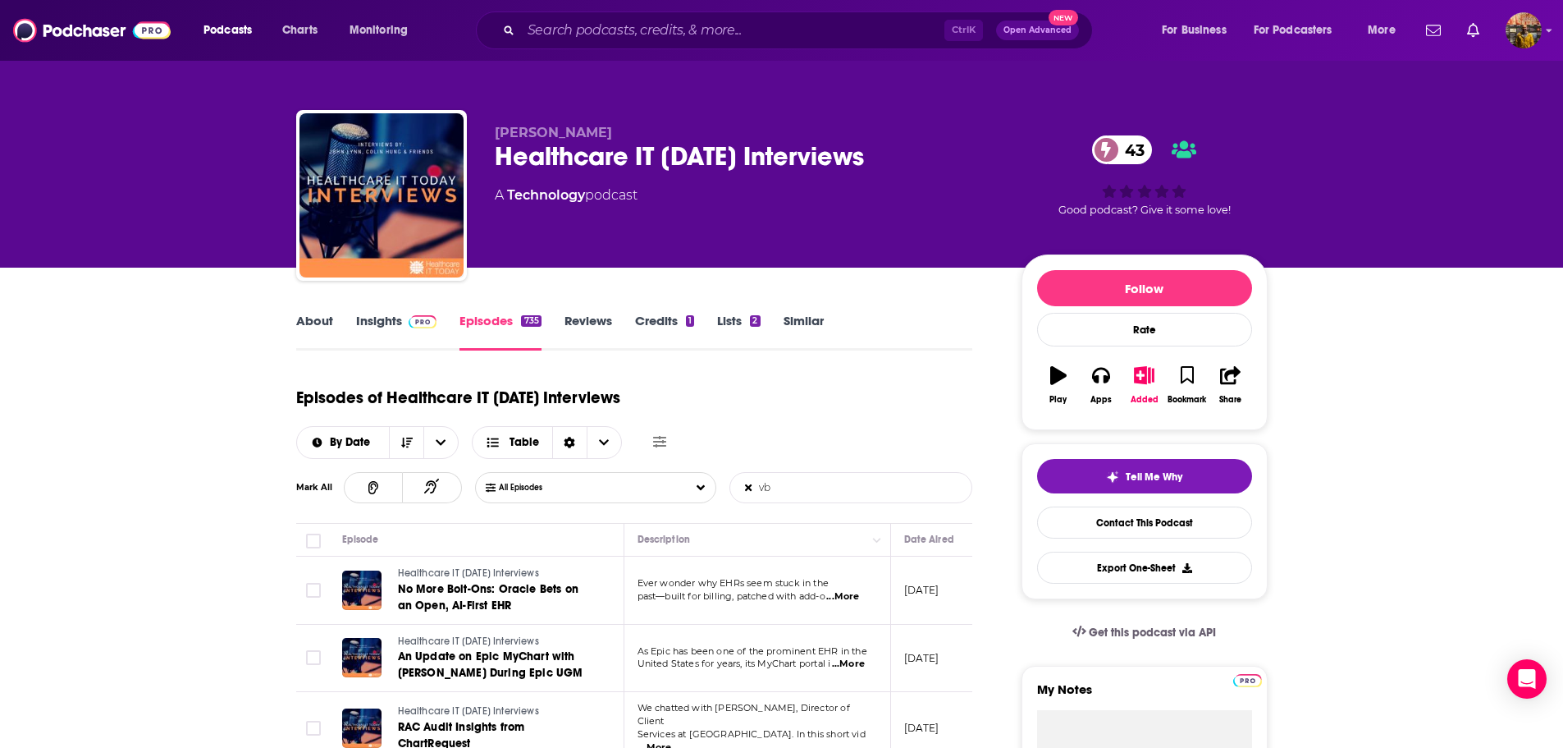
type input "v"
paste input "value-based care"
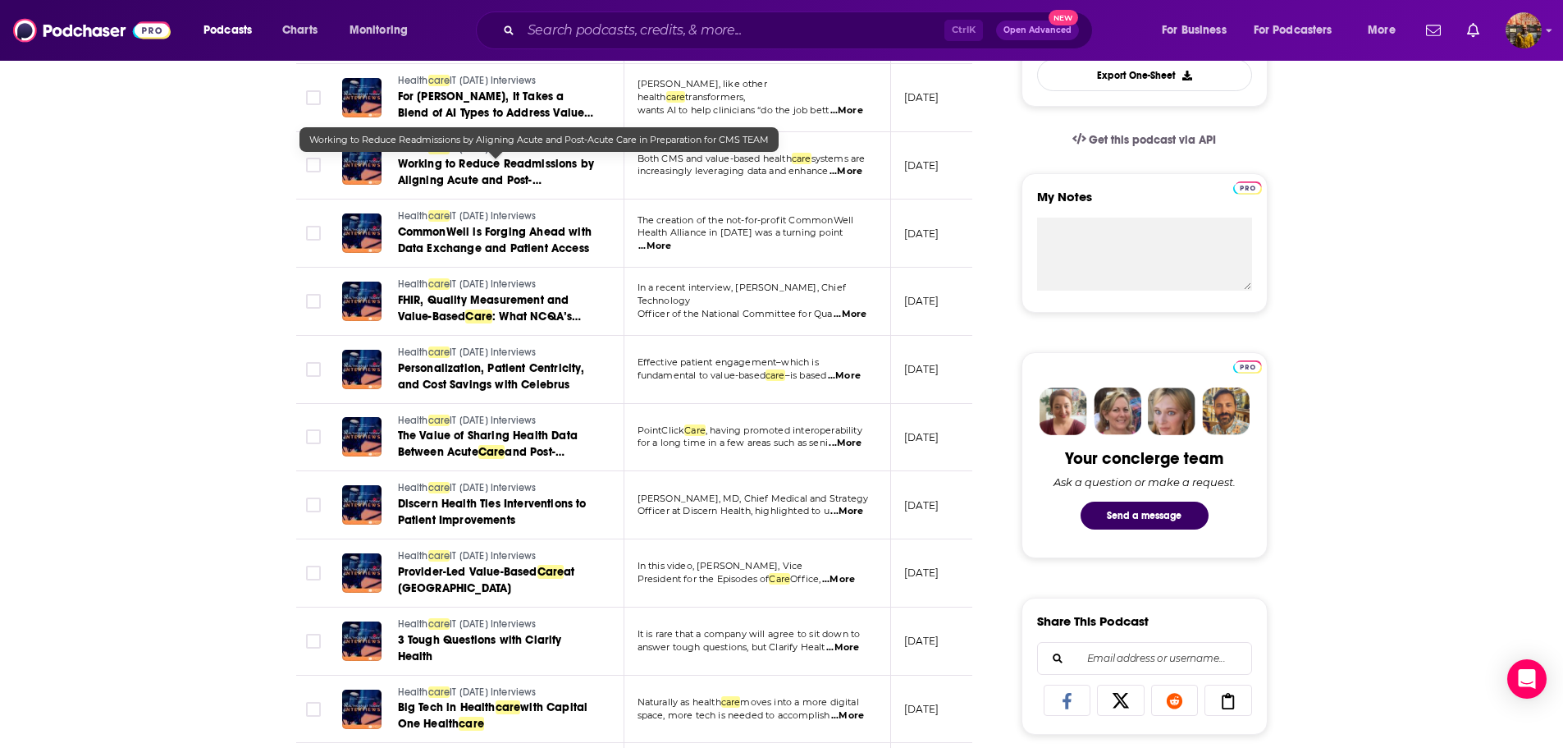
scroll to position [410, 0]
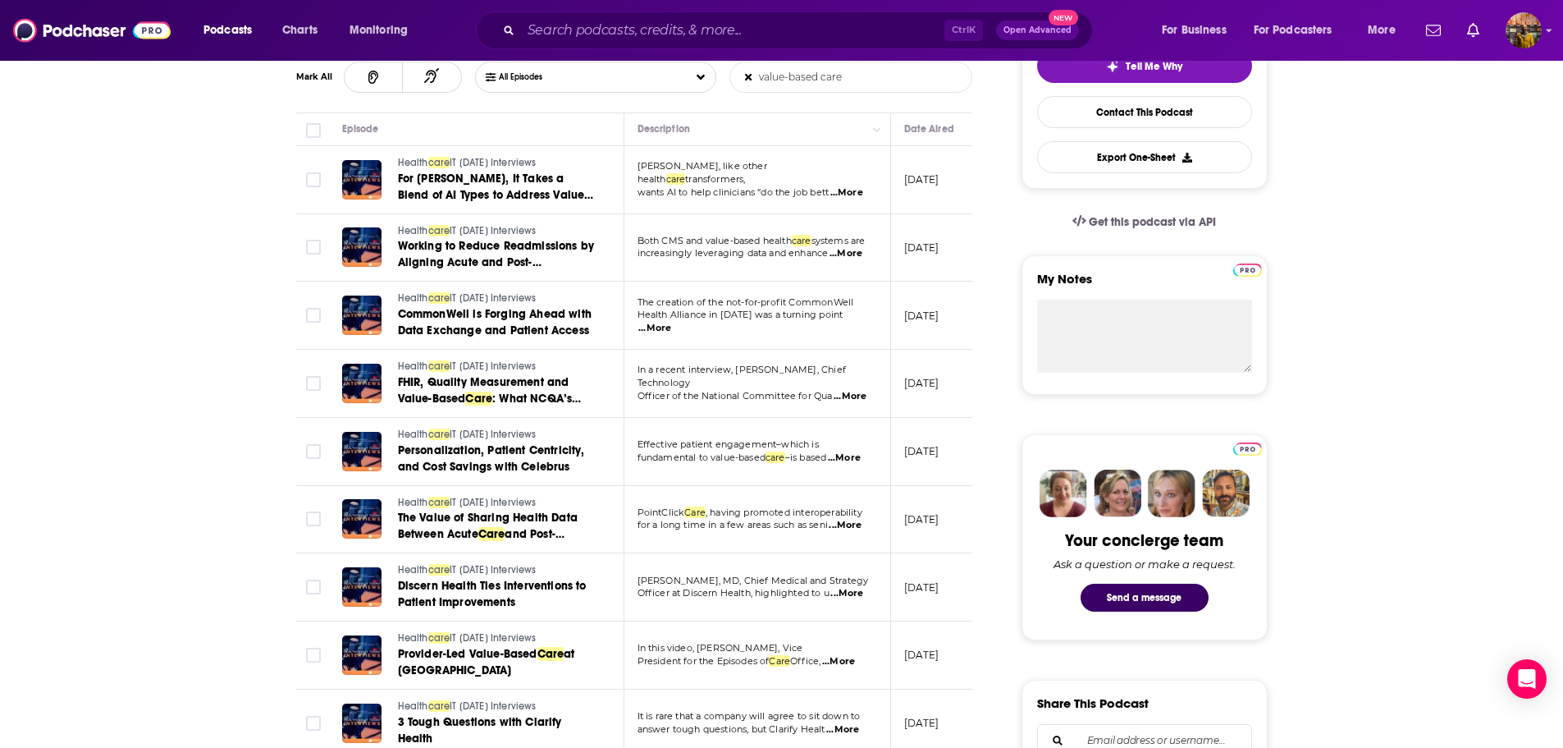
click at [835, 78] on input "value-based care" at bounding box center [816, 77] width 172 height 30
type input "M"
paste input "Medicare Shared Savings Program"
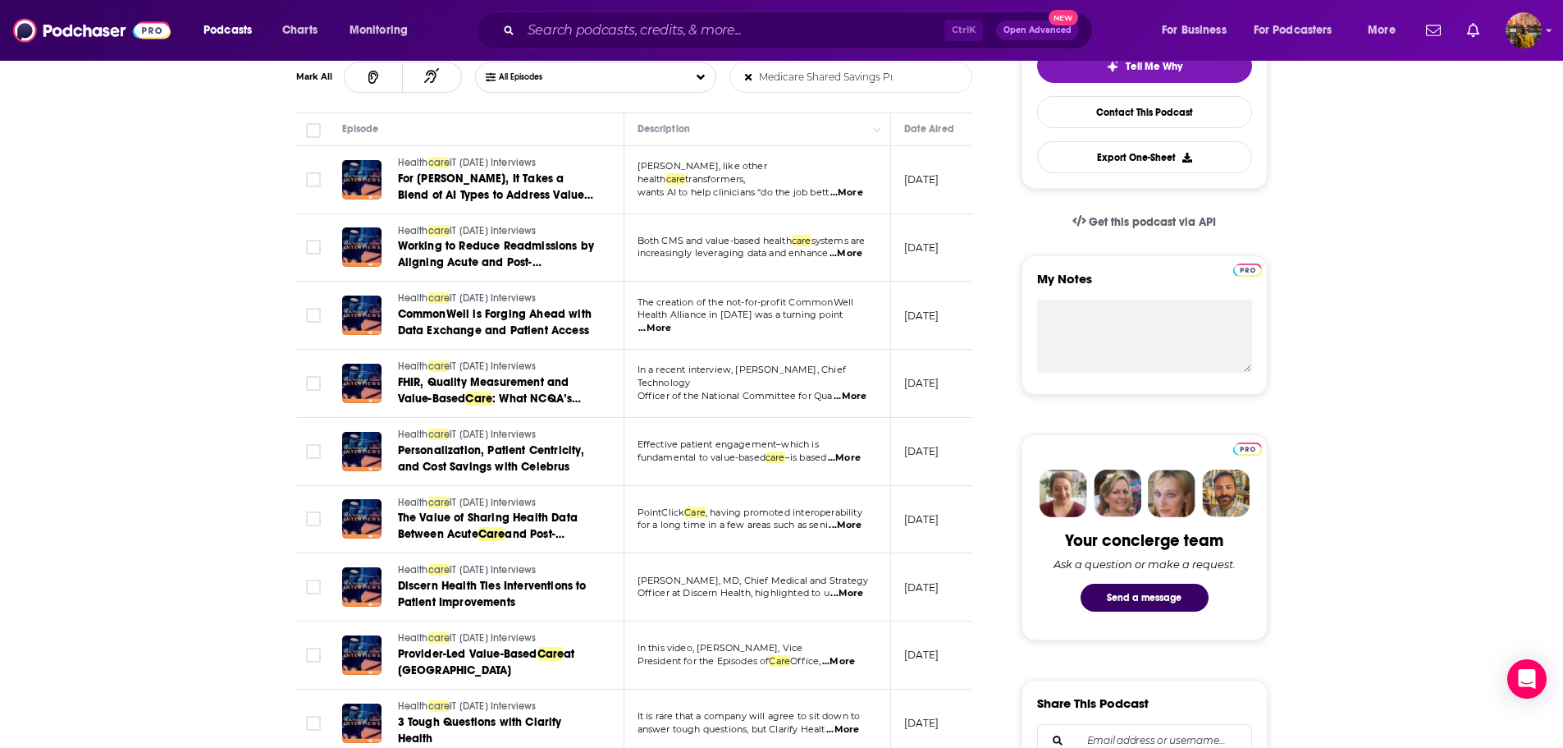
scroll to position [0, 35]
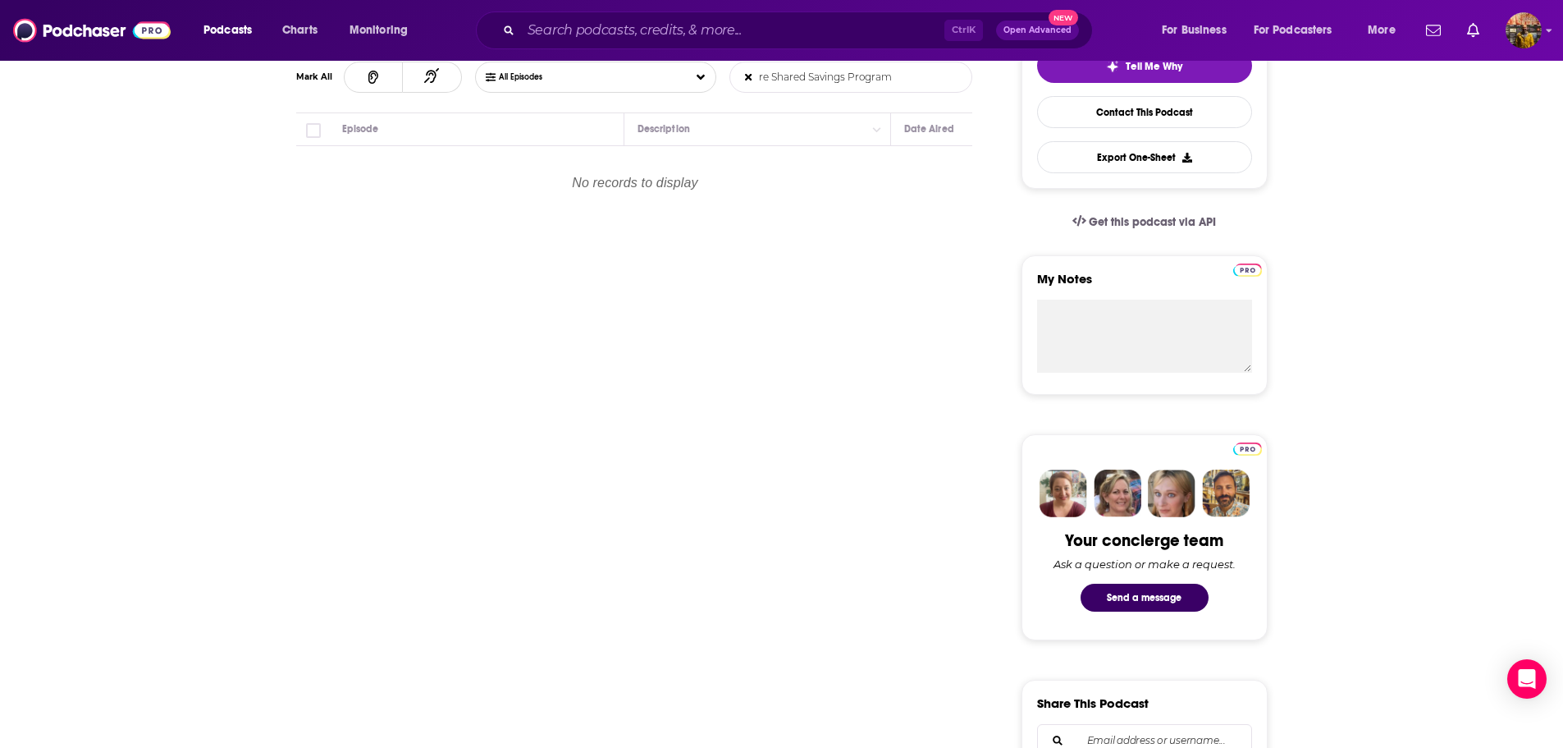
click at [835, 78] on input "Medicare Shared Savings Program" at bounding box center [816, 77] width 172 height 30
type input "mssp"
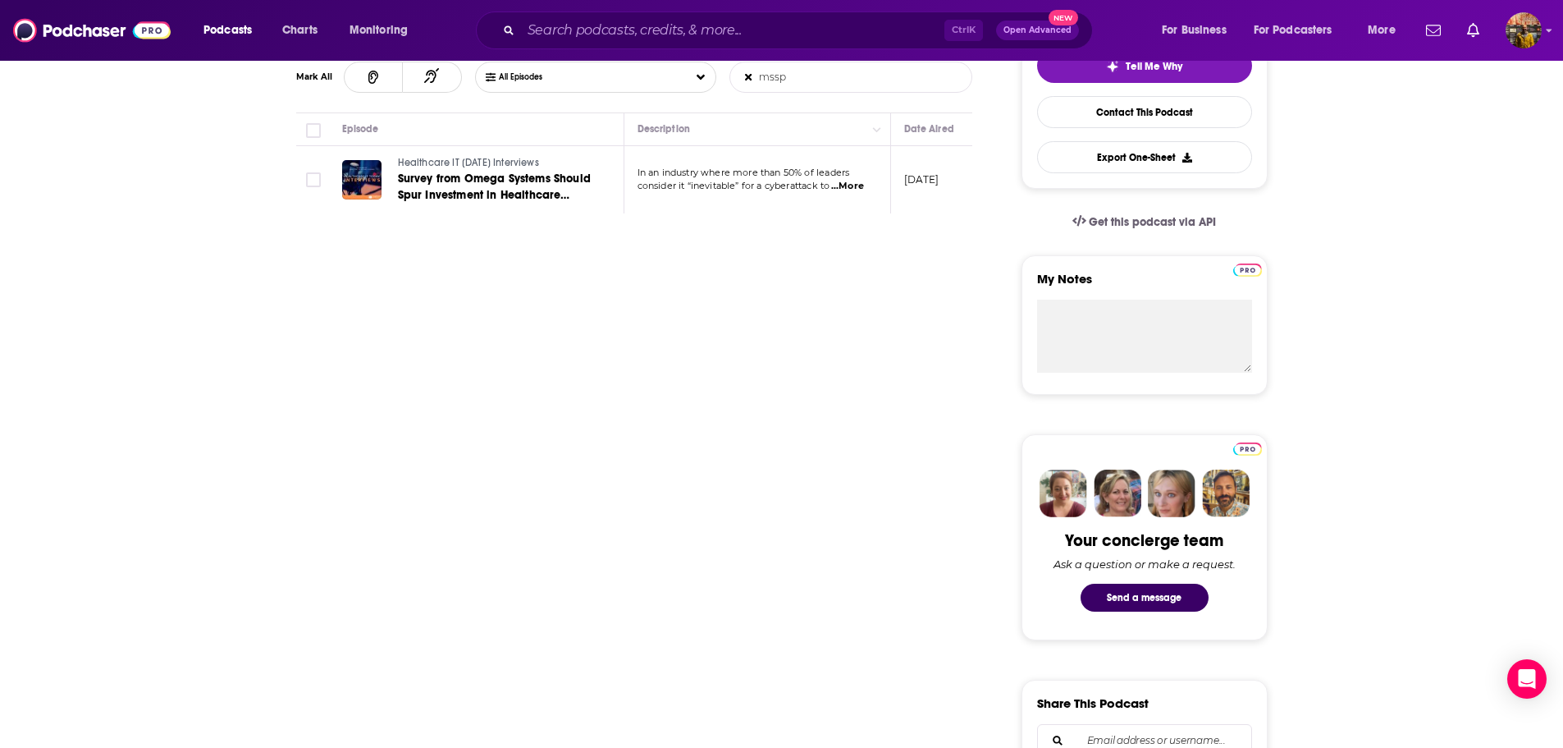
click at [854, 183] on span "...More" at bounding box center [847, 186] width 33 height 13
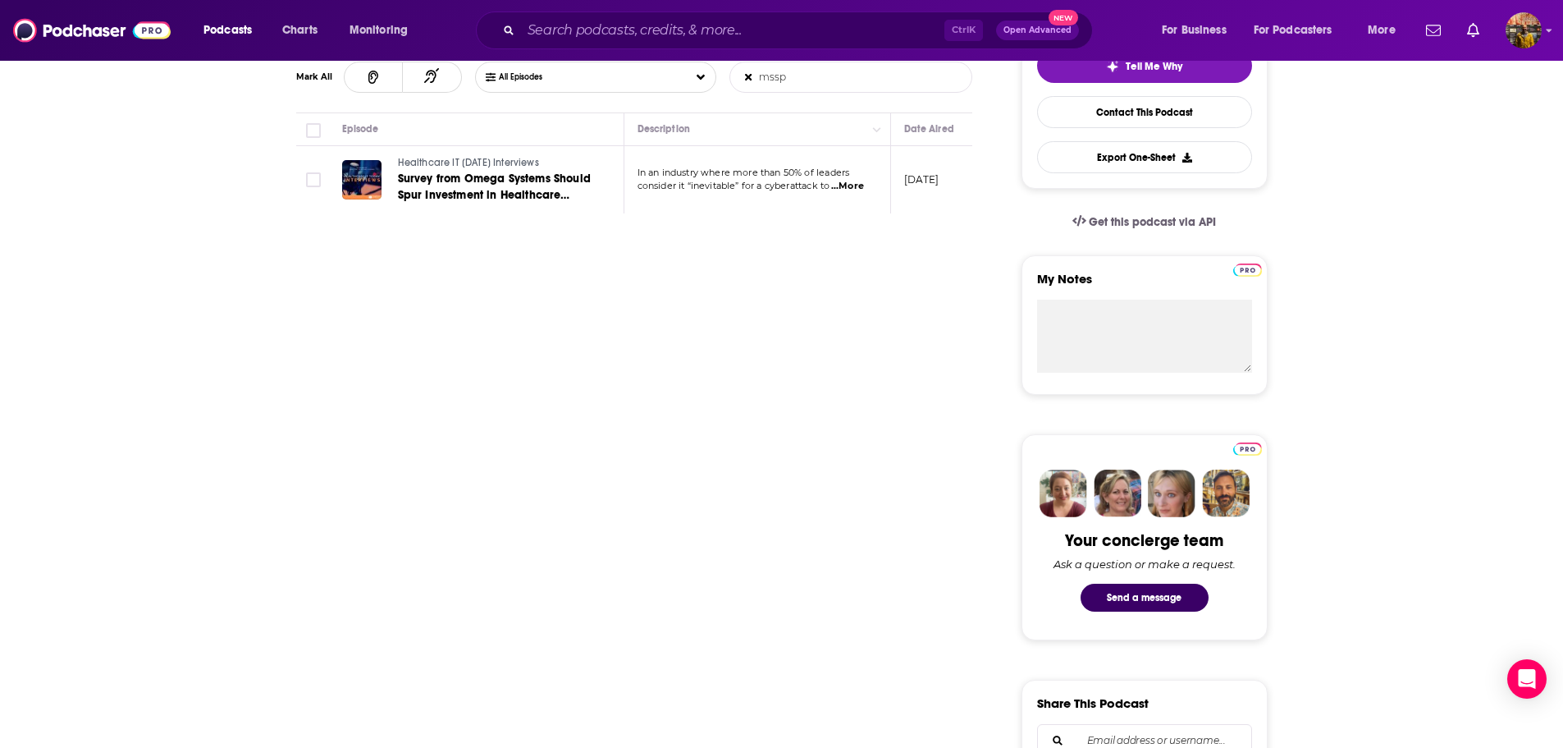
click at [850, 190] on span "...More" at bounding box center [847, 186] width 33 height 13
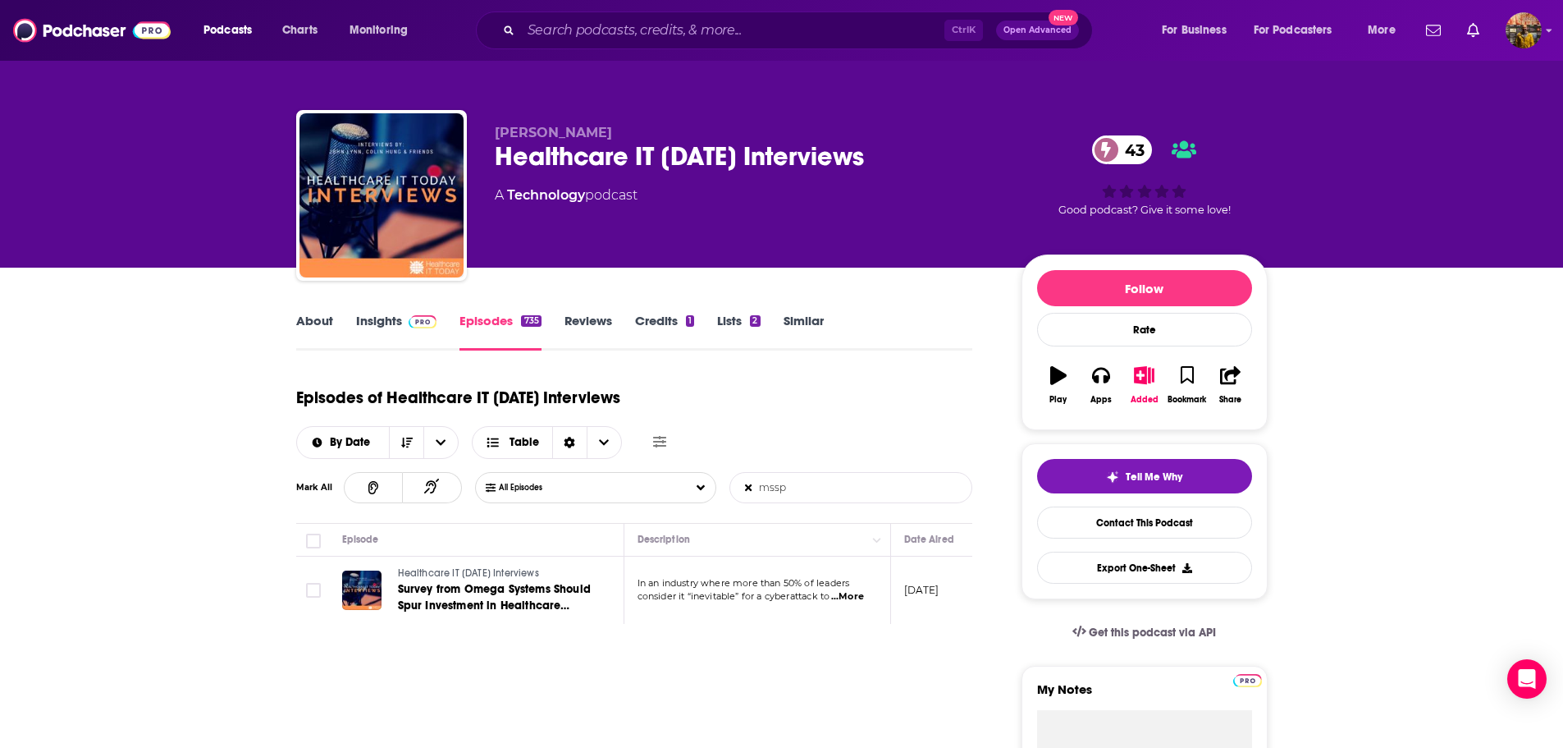
click at [320, 321] on link "About" at bounding box center [314, 332] width 37 height 38
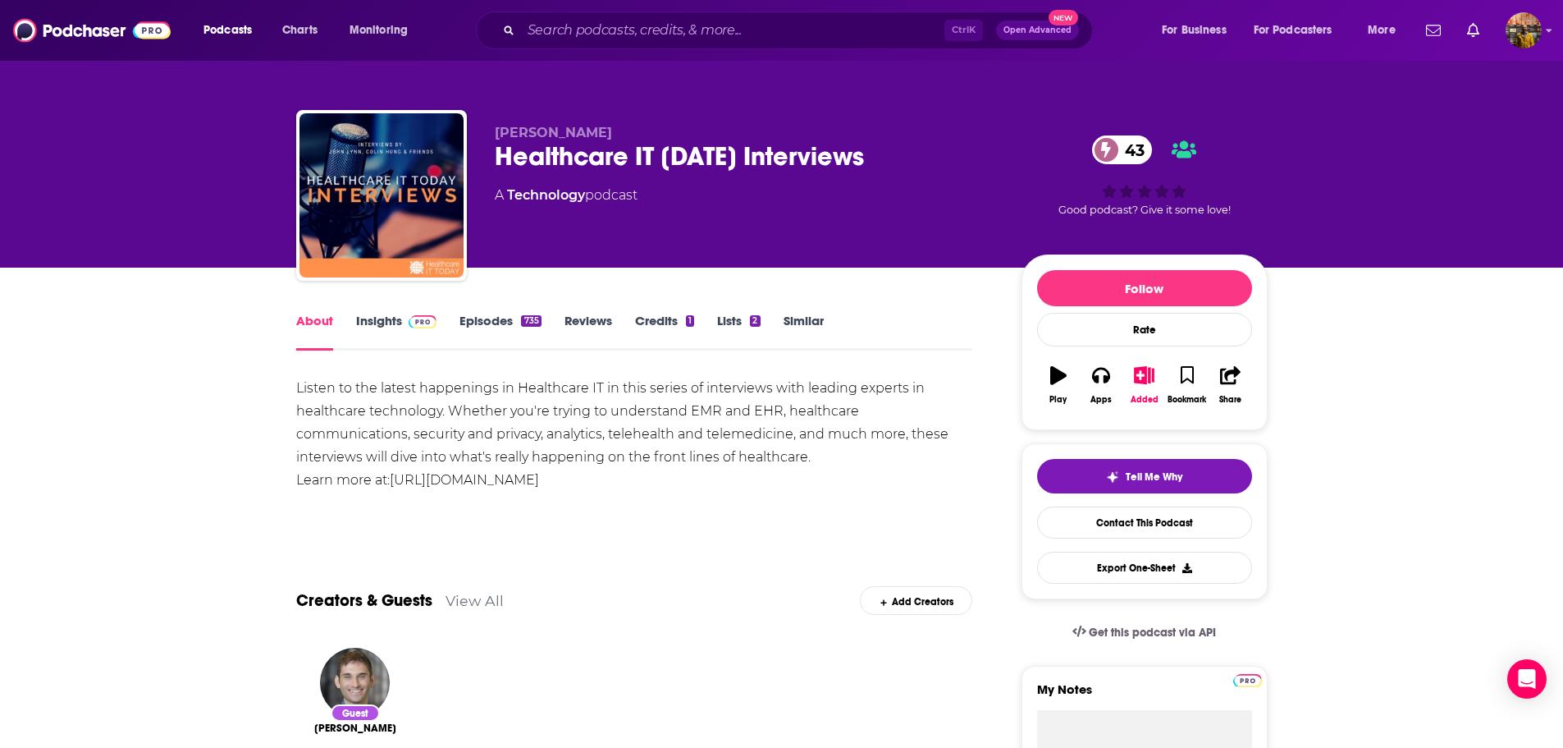
click at [385, 321] on link "Insights" at bounding box center [396, 332] width 81 height 38
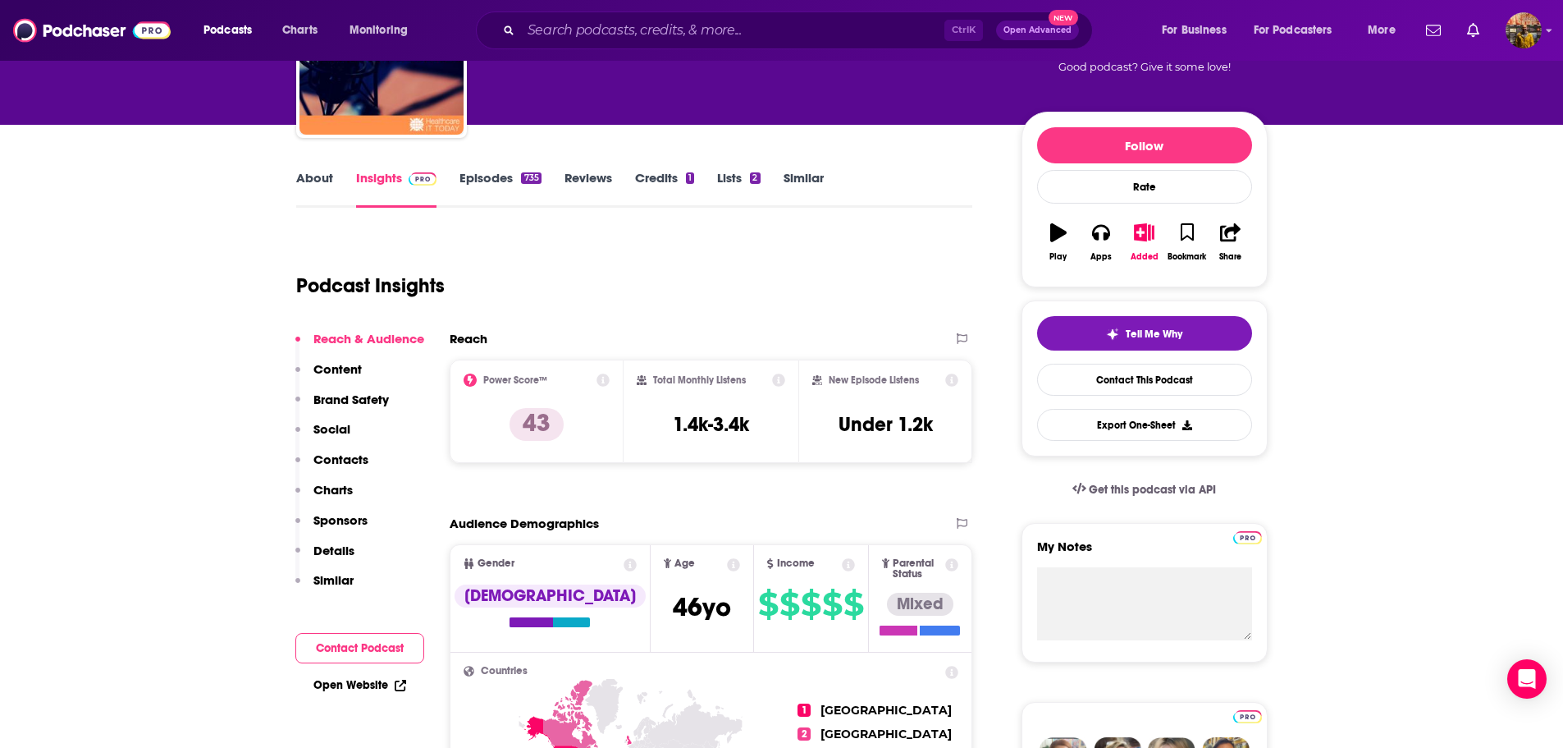
scroll to position [164, 0]
